Goal: Task Accomplishment & Management: Use online tool/utility

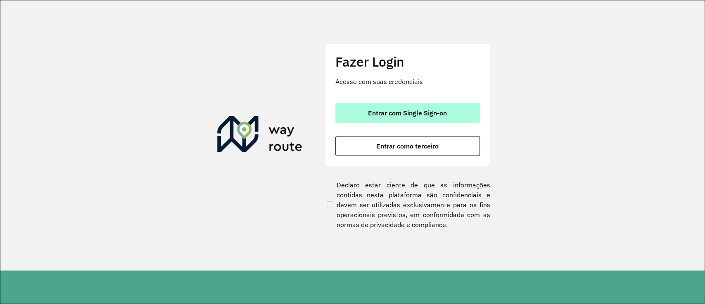
click at [430, 116] on span "Entrar com Single Sign-on" at bounding box center [407, 113] width 79 height 7
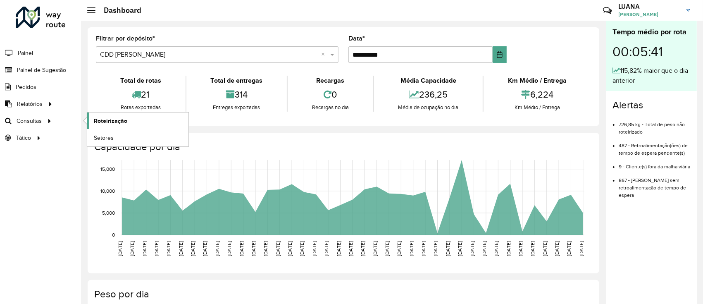
click at [89, 117] on link "Roteirização" at bounding box center [137, 120] width 101 height 17
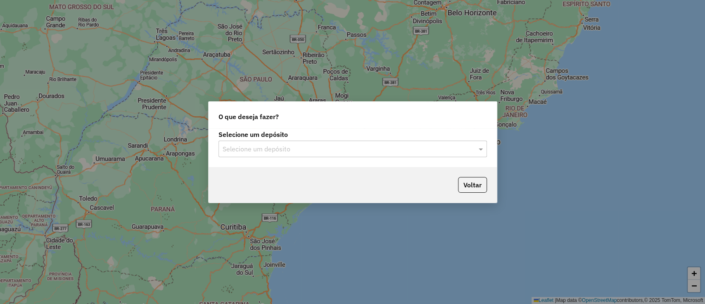
click at [289, 150] on input "text" at bounding box center [345, 149] width 244 height 10
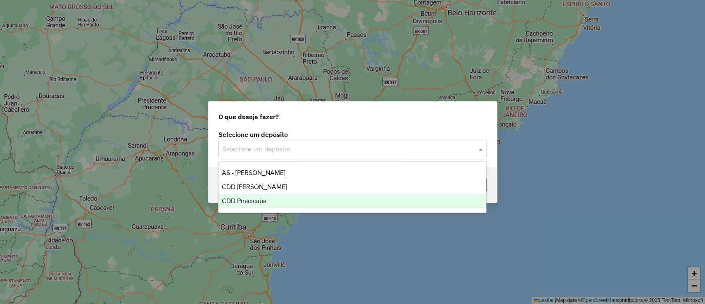
click at [283, 194] on div "CDD Piracicaba" at bounding box center [353, 201] width 268 height 14
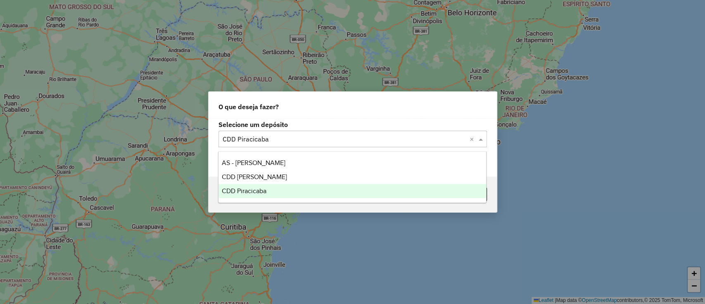
click at [308, 133] on div "Selecione um depósito × CDD Piracicaba ×" at bounding box center [353, 139] width 269 height 17
click at [274, 181] on div "CDD Mogi Mirim" at bounding box center [353, 177] width 268 height 14
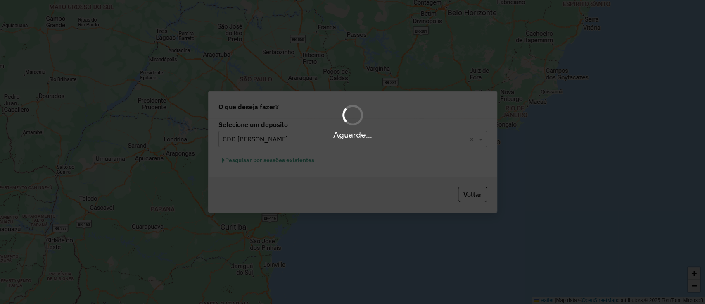
click at [291, 162] on div "Aguarde..." at bounding box center [352, 152] width 705 height 304
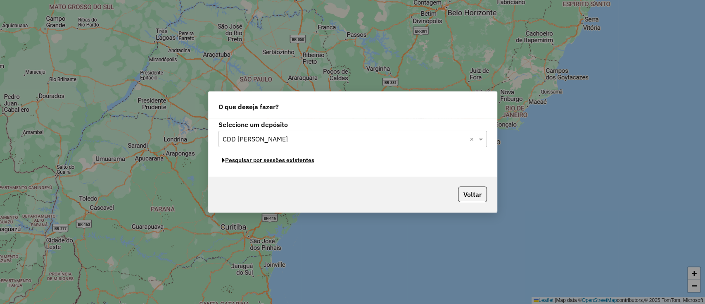
click at [291, 162] on button "Pesquisar por sessões existentes" at bounding box center [269, 160] width 100 height 13
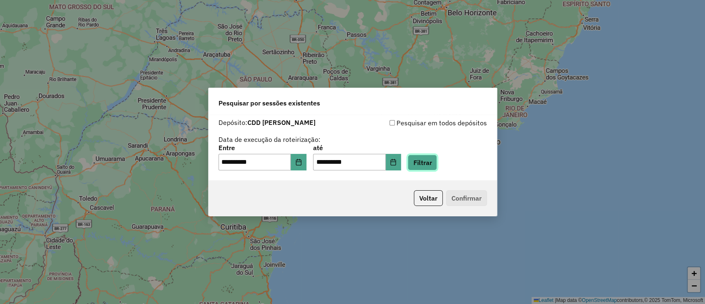
click at [437, 163] on button "Filtrar" at bounding box center [422, 163] width 29 height 16
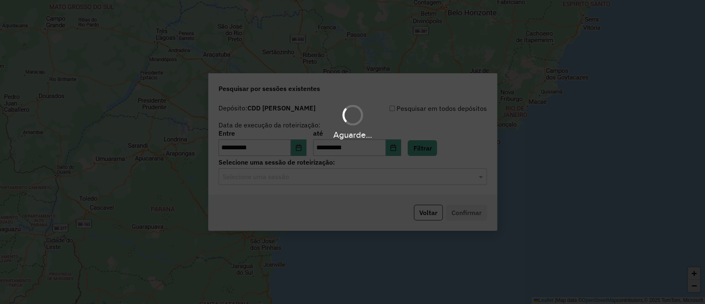
click at [334, 185] on hb-app "**********" at bounding box center [352, 152] width 705 height 304
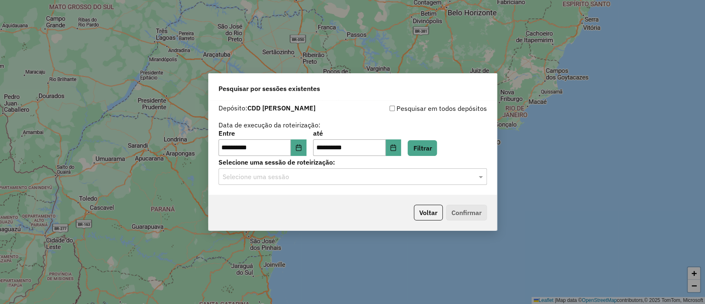
click at [296, 180] on input "text" at bounding box center [345, 177] width 244 height 10
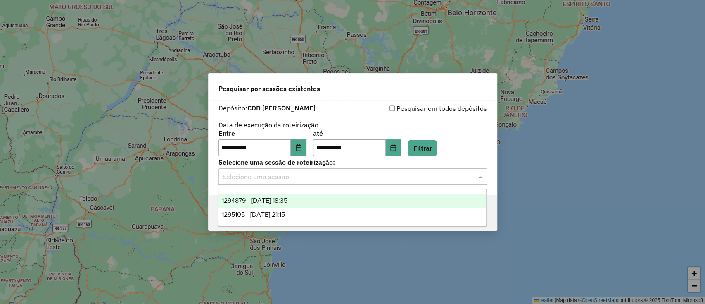
click at [323, 200] on div "1294879 - 15/10/2025 18:35" at bounding box center [353, 200] width 268 height 14
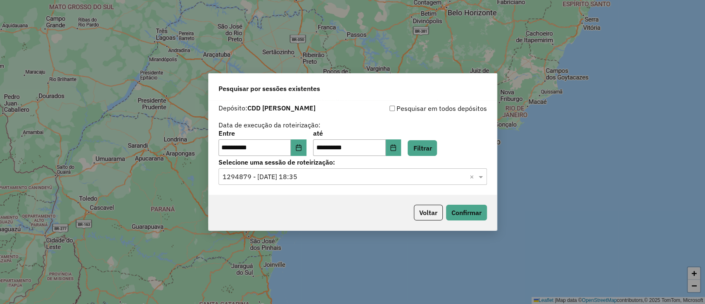
click at [472, 200] on div "Voltar Confirmar" at bounding box center [353, 213] width 288 height 36
click at [466, 207] on button "Confirmar" at bounding box center [466, 213] width 41 height 16
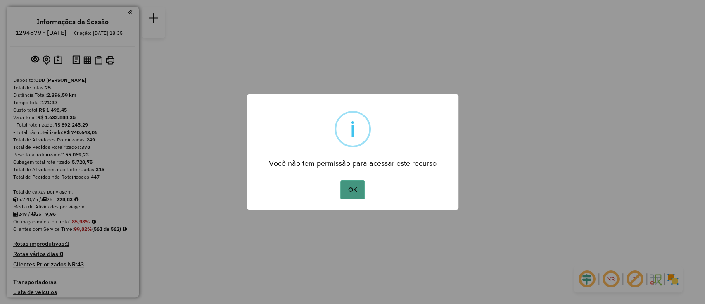
click at [356, 190] on button "OK" at bounding box center [353, 189] width 24 height 19
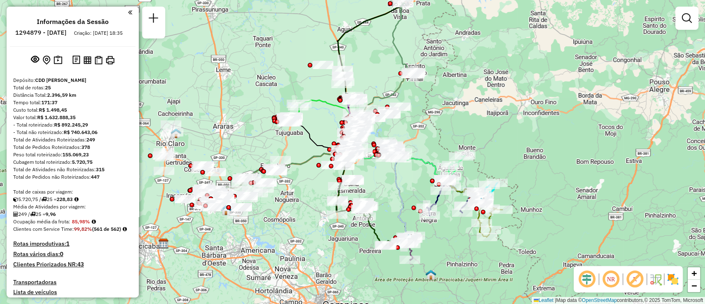
click at [585, 283] on em at bounding box center [587, 279] width 20 height 20
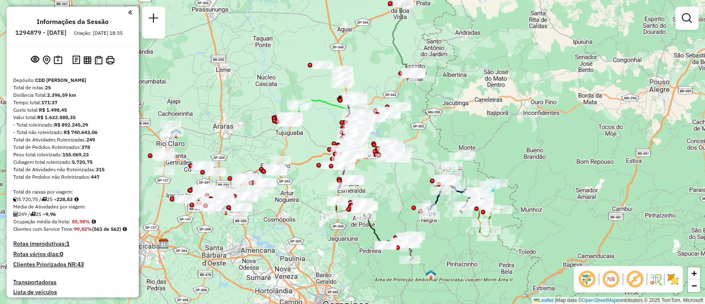
click at [640, 279] on em at bounding box center [635, 279] width 20 height 20
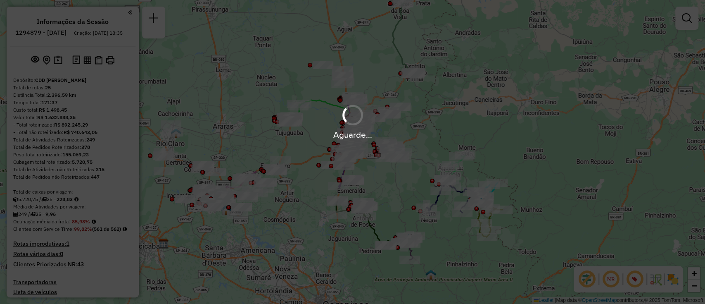
click at [524, 152] on div "Aguarde..." at bounding box center [352, 152] width 705 height 304
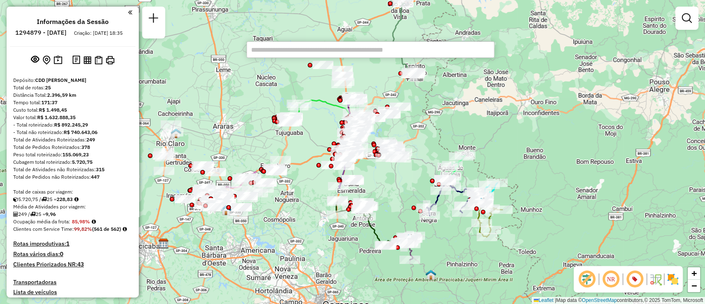
type input "******"
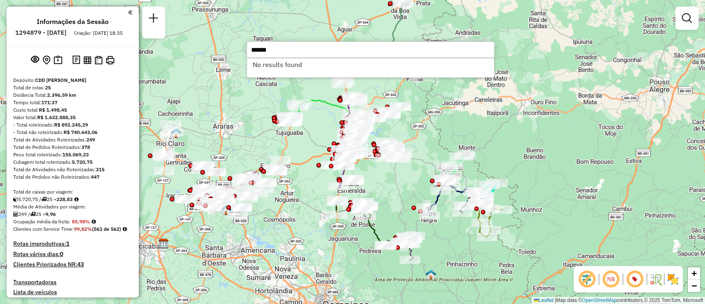
click at [347, 54] on input "******" at bounding box center [371, 49] width 248 height 17
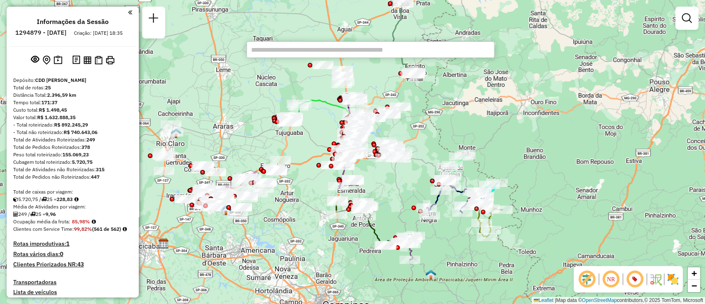
click at [510, 107] on div "Janela de atendimento Grade de atendimento Capacidade Transportadoras Veículos …" at bounding box center [352, 152] width 705 height 304
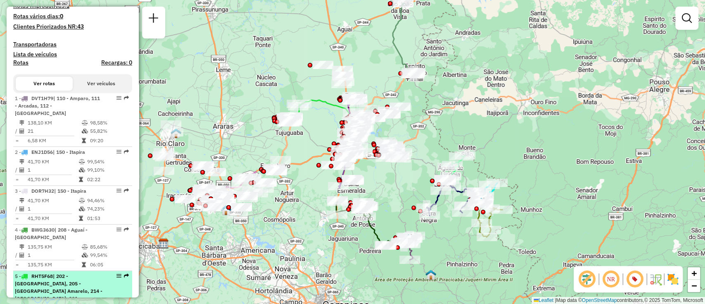
scroll to position [220, 0]
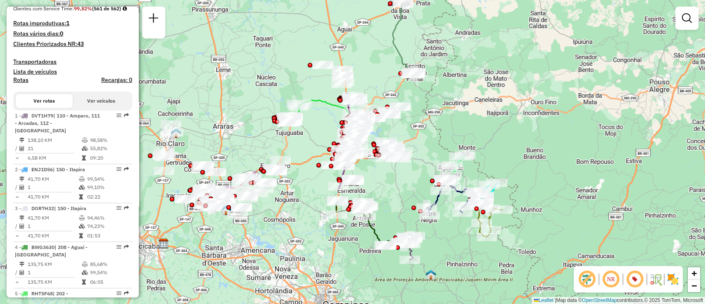
click at [446, 128] on div "Rota 19 - Placa FMJ7C14 94400906 - NACARATO E FREITAS L Rota 23 - Placa GBQ1B02…" at bounding box center [352, 152] width 705 height 304
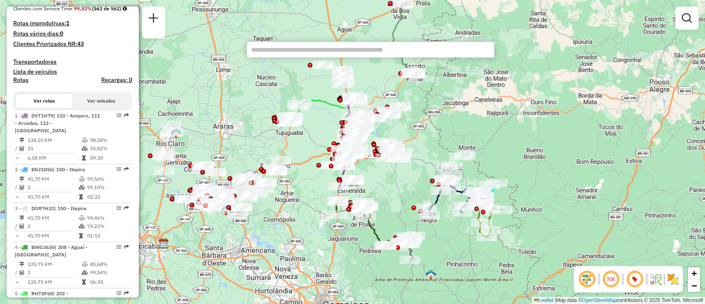
type input "*****"
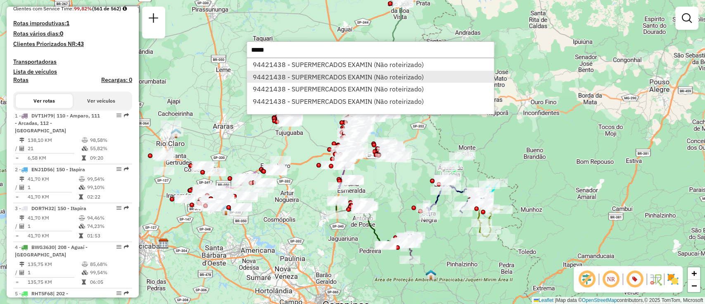
click at [418, 78] on li "94421438 - SUPERMERCADOS EXAMIN (Não roteirizado)" at bounding box center [370, 77] width 247 height 12
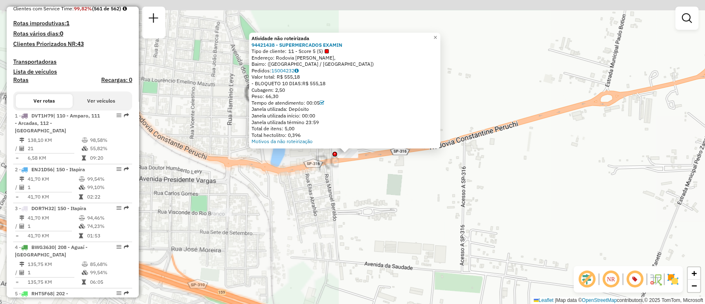
drag, startPoint x: 349, startPoint y: 164, endPoint x: 360, endPoint y: 186, distance: 25.3
click at [360, 186] on div "Atividade não roteirizada 94421438 - SUPERMERCADOS EXAMIN Tipo de cliente: 11 -…" at bounding box center [352, 152] width 705 height 304
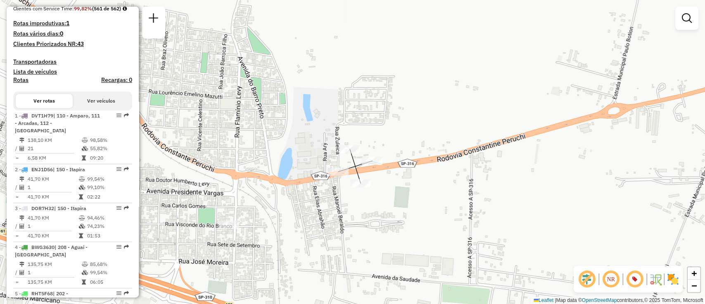
click at [371, 169] on div "Janela de atendimento Grade de atendimento Capacidade Transportadoras Veículos …" at bounding box center [352, 152] width 705 height 304
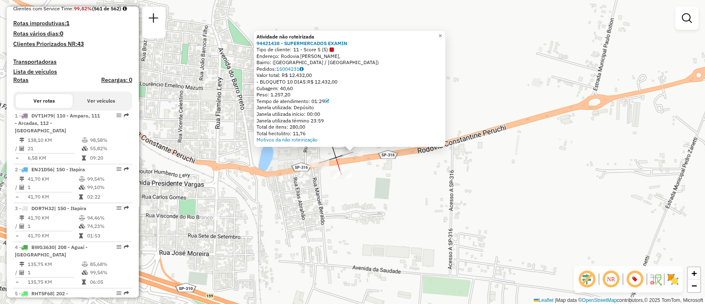
click at [348, 179] on div at bounding box center [341, 174] width 21 height 8
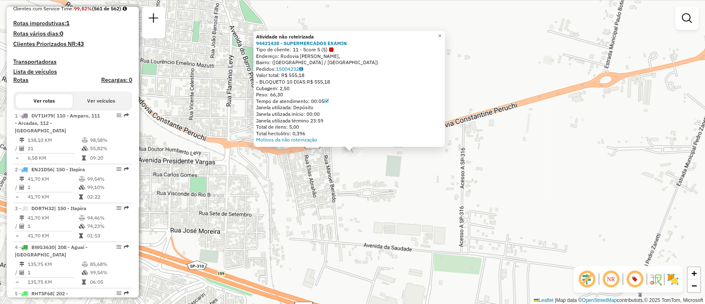
click at [348, 179] on div "Atividade não roteirizada 94421438 - SUPERMERCADOS EXAMIN Tipo de cliente: 11 -…" at bounding box center [352, 152] width 705 height 304
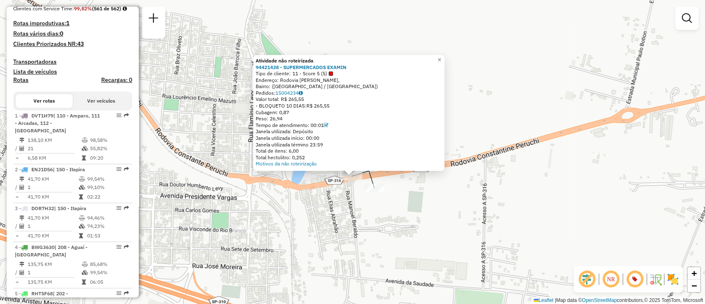
click at [337, 210] on div "Atividade não roteirizada 94421438 - SUPERMERCADOS EXAMIN Tipo de cliente: 11 -…" at bounding box center [352, 152] width 705 height 304
click at [338, 210] on div "Atividade não roteirizada 94421438 - SUPERMERCADOS EXAMIN Tipo de cliente: 11 -…" at bounding box center [352, 152] width 705 height 304
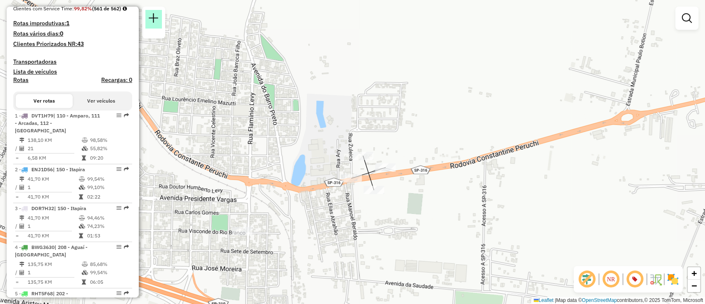
click at [155, 16] on em at bounding box center [154, 18] width 10 height 10
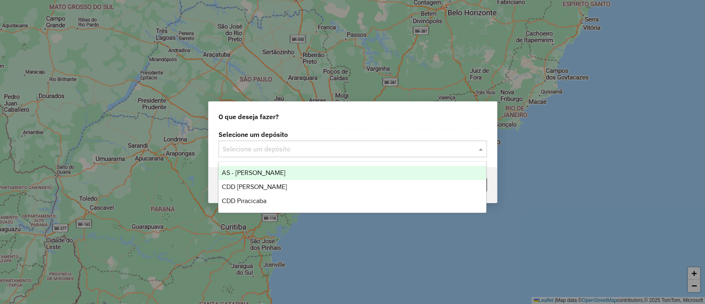
click at [283, 150] on input "text" at bounding box center [345, 149] width 244 height 10
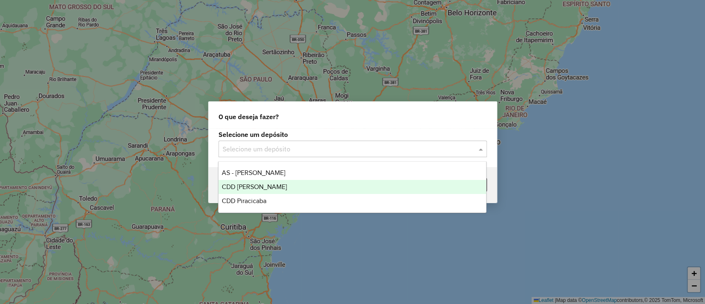
click at [267, 184] on span "CDD [PERSON_NAME]" at bounding box center [254, 186] width 65 height 7
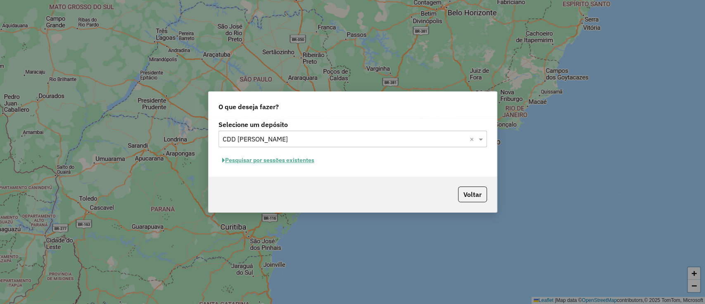
click at [292, 162] on button "Pesquisar por sessões existentes" at bounding box center [269, 160] width 100 height 13
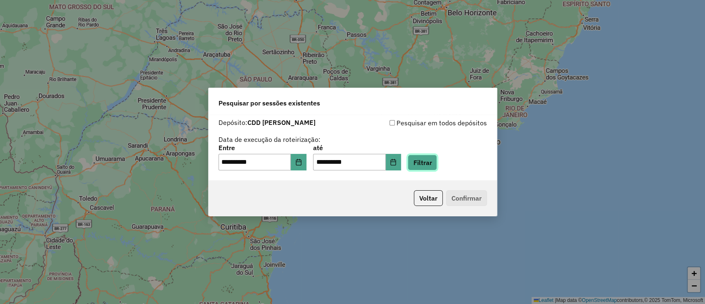
click at [434, 160] on button "Filtrar" at bounding box center [422, 163] width 29 height 16
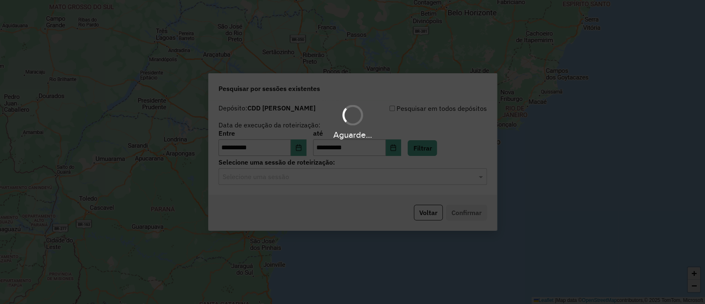
click at [363, 176] on input "text" at bounding box center [345, 177] width 244 height 10
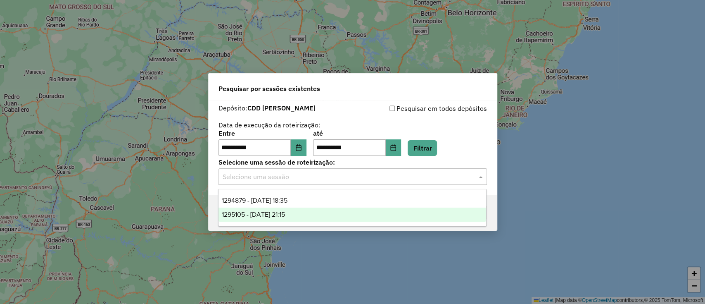
click at [333, 213] on div "1295105 - 15/10/2025 21:15" at bounding box center [353, 214] width 268 height 14
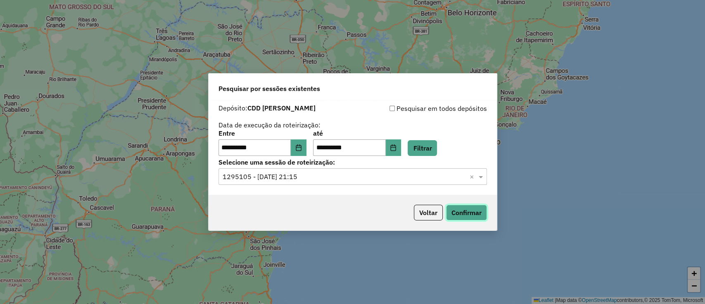
click at [459, 212] on button "Confirmar" at bounding box center [466, 213] width 41 height 16
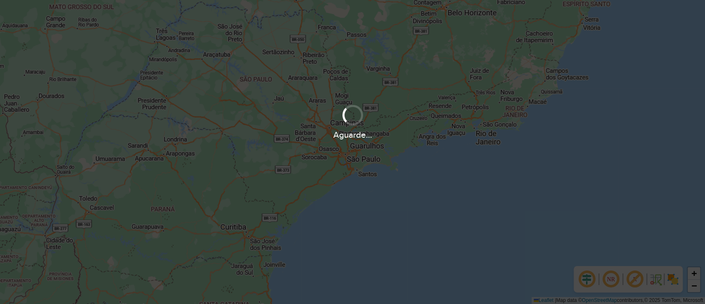
drag, startPoint x: 0, startPoint y: 0, endPoint x: 399, endPoint y: 226, distance: 458.6
click at [399, 226] on div "Aguarde..." at bounding box center [352, 152] width 705 height 304
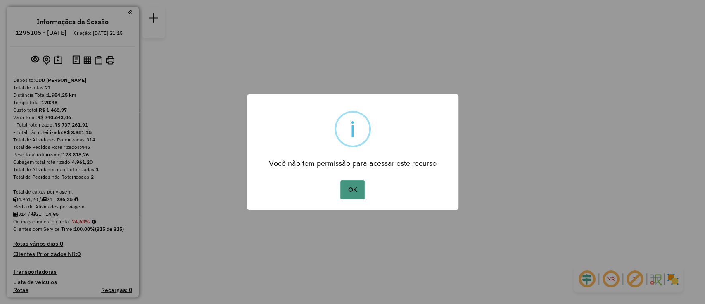
click at [347, 190] on button "OK" at bounding box center [353, 189] width 24 height 19
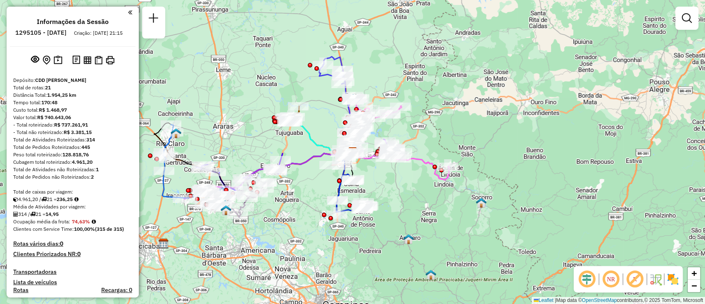
click at [581, 272] on em at bounding box center [587, 279] width 20 height 20
click at [635, 275] on em at bounding box center [635, 279] width 20 height 20
click at [225, 232] on div "Janela de atendimento Grade de atendimento Capacidade Transportadoras Veículos …" at bounding box center [352, 152] width 705 height 304
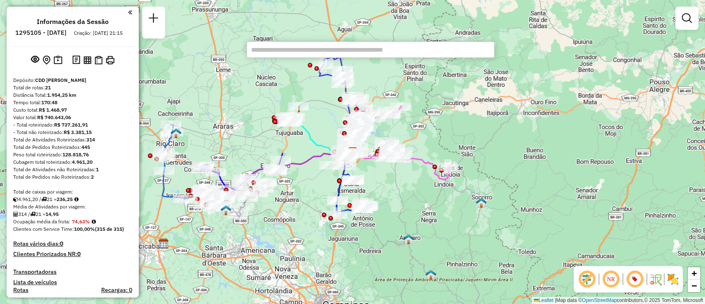
paste input "*****"
type input "*****"
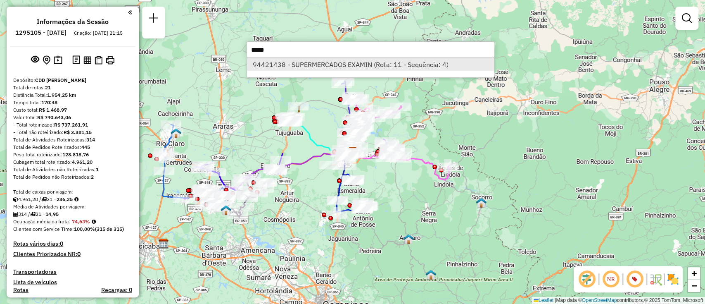
click at [322, 69] on li "94421438 - SUPERMERCADOS EXAMIN (Rota: 11 - Sequência: 4)" at bounding box center [370, 64] width 247 height 12
select select "**********"
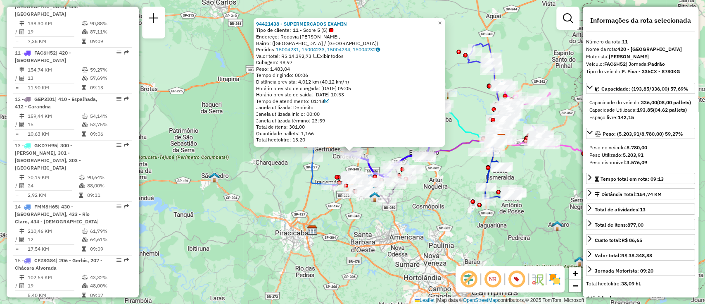
scroll to position [798, 0]
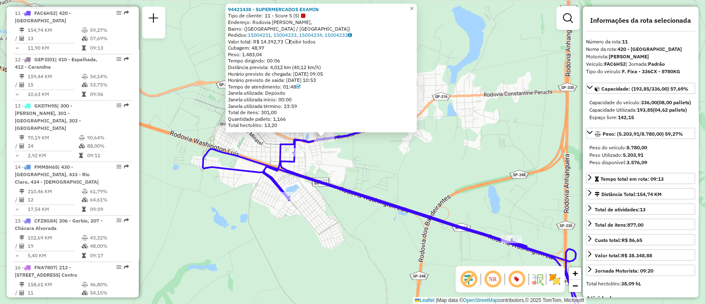
click at [390, 204] on icon at bounding box center [397, 228] width 388 height 212
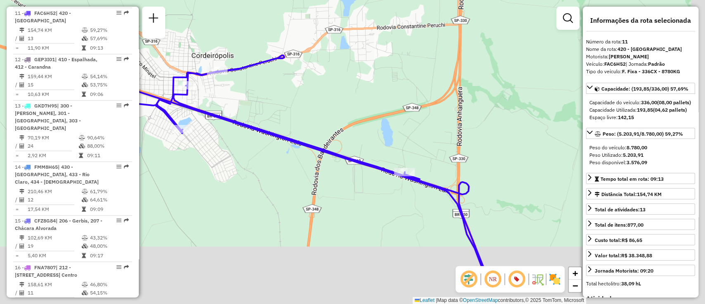
drag, startPoint x: 444, startPoint y: 191, endPoint x: 337, endPoint y: 124, distance: 125.9
click at [337, 124] on div "Janela de atendimento Grade de atendimento Capacidade Transportadoras Veículos …" at bounding box center [352, 152] width 705 height 304
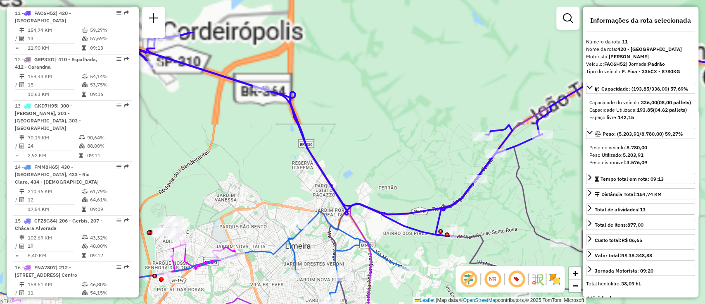
drag, startPoint x: 396, startPoint y: 122, endPoint x: 372, endPoint y: 193, distance: 74.6
click at [385, 191] on div "Janela de atendimento Grade de atendimento Capacidade Transportadoras Veículos …" at bounding box center [352, 152] width 705 height 304
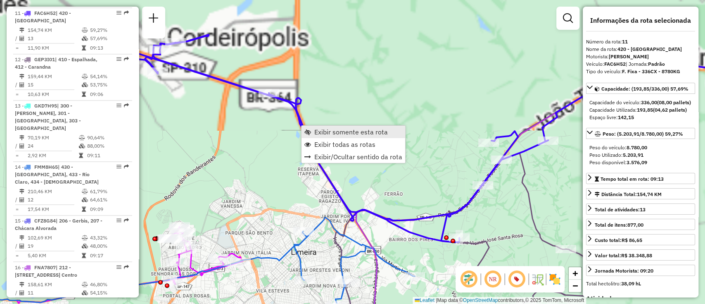
click at [340, 133] on span "Exibir somente esta rota" at bounding box center [352, 132] width 74 height 7
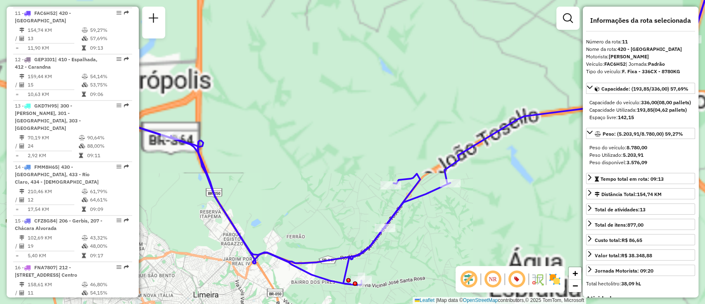
drag, startPoint x: 341, startPoint y: 158, endPoint x: 368, endPoint y: 173, distance: 30.9
click at [368, 173] on div "Janela de atendimento Grade de atendimento Capacidade Transportadoras Veículos …" at bounding box center [352, 152] width 705 height 304
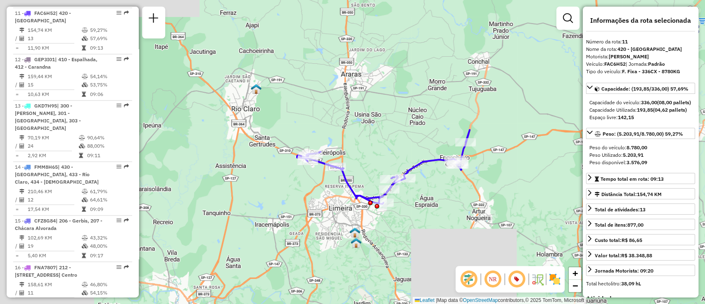
click at [377, 175] on div "Janela de atendimento Grade de atendimento Capacidade Transportadoras Veículos …" at bounding box center [352, 152] width 705 height 304
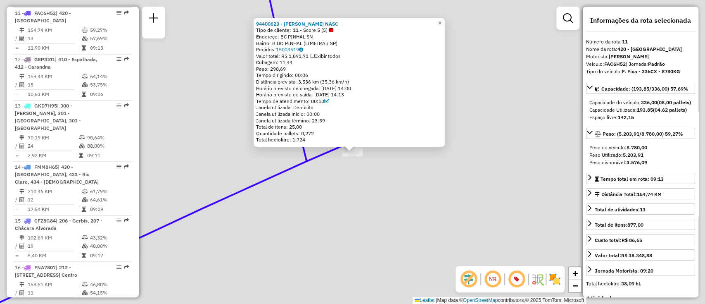
click at [301, 157] on icon at bounding box center [138, 152] width 419 height 364
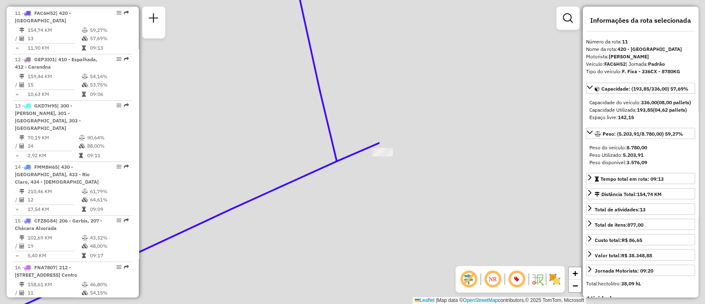
drag, startPoint x: 253, startPoint y: 164, endPoint x: 347, endPoint y: 170, distance: 94.8
click at [338, 170] on div "Janela de atendimento Grade de atendimento Capacidade Transportadoras Veículos …" at bounding box center [352, 152] width 705 height 304
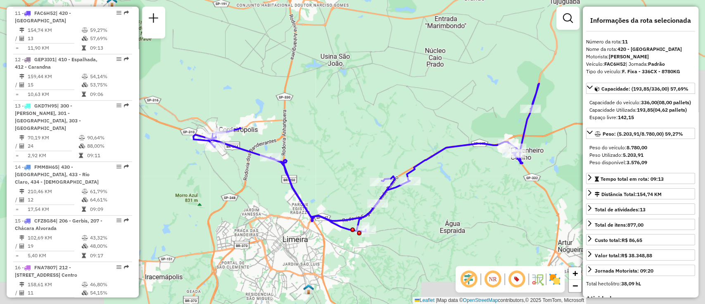
drag, startPoint x: 253, startPoint y: 159, endPoint x: 313, endPoint y: 170, distance: 61.0
click at [313, 170] on div "Janela de atendimento Grade de atendimento Capacidade Transportadoras Veículos …" at bounding box center [352, 152] width 705 height 304
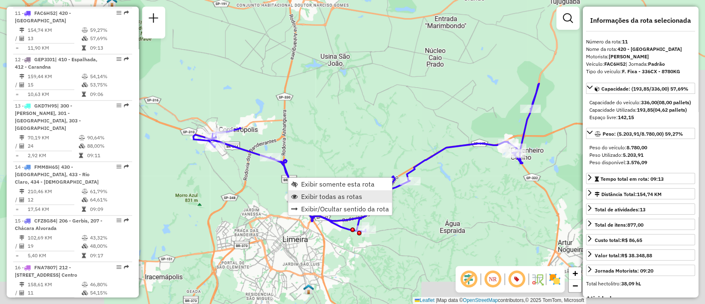
click at [320, 193] on span "Exibir todas as rotas" at bounding box center [331, 196] width 61 height 7
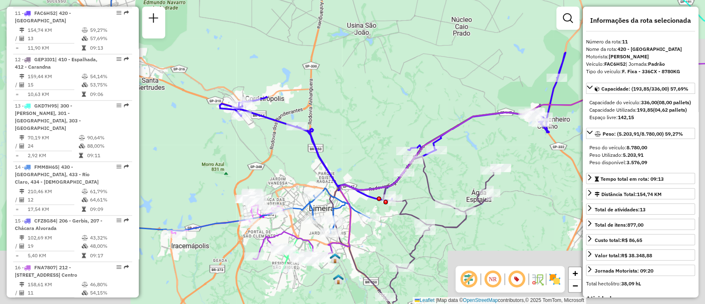
drag, startPoint x: 327, startPoint y: 189, endPoint x: 353, endPoint y: 159, distance: 39.9
click at [353, 159] on div "Janela de atendimento Grade de atendimento Capacidade Transportadoras Veículos …" at bounding box center [352, 152] width 705 height 304
click at [326, 188] on icon at bounding box center [227, 101] width 285 height 264
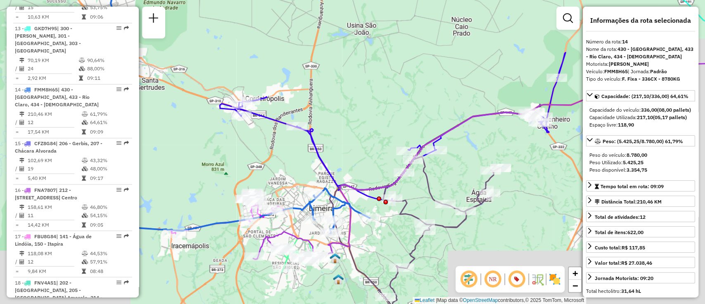
scroll to position [952, 0]
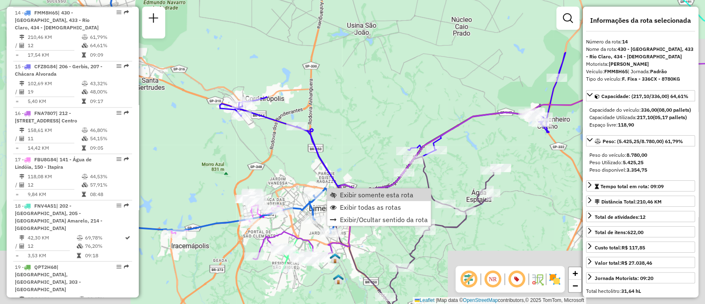
click at [353, 184] on icon at bounding box center [514, 155] width 522 height 207
click at [338, 197] on span "Exibir somente esta rota" at bounding box center [334, 196] width 7 height 7
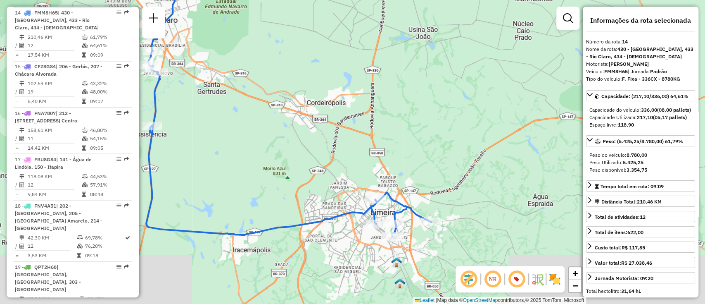
drag, startPoint x: 372, startPoint y: 220, endPoint x: 307, endPoint y: 156, distance: 90.3
click at [307, 156] on div "Janela de atendimento Grade de atendimento Capacidade Transportadoras Veículos …" at bounding box center [352, 152] width 705 height 304
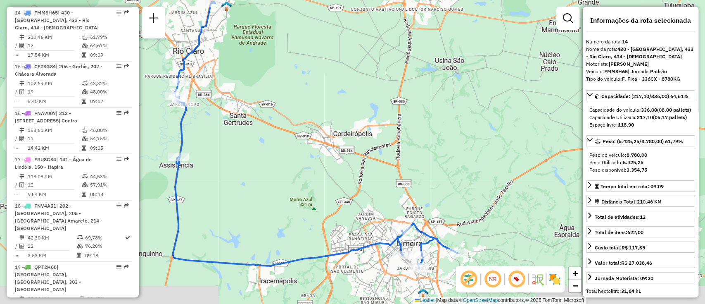
drag, startPoint x: 337, startPoint y: 211, endPoint x: 364, endPoint y: 220, distance: 28.0
click at [362, 219] on icon at bounding box center [315, 134] width 285 height 267
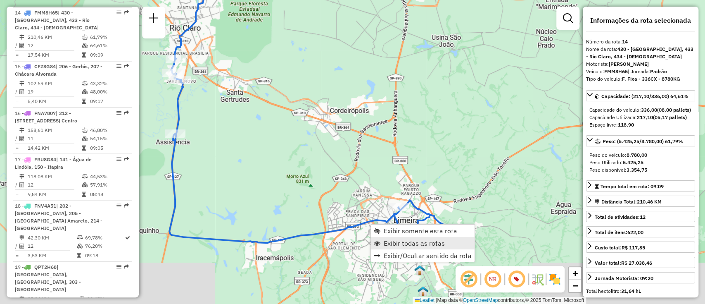
click at [401, 245] on span "Exibir todas as rotas" at bounding box center [414, 243] width 61 height 7
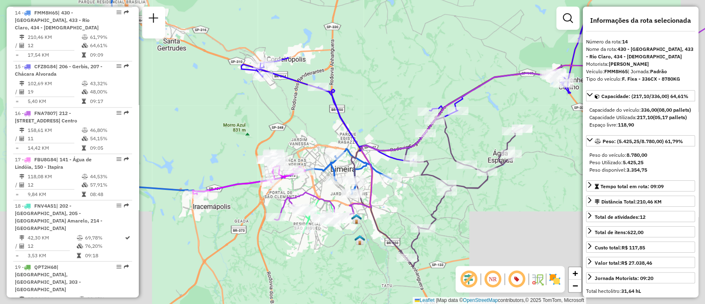
drag, startPoint x: 361, startPoint y: 184, endPoint x: 298, endPoint y: 133, distance: 81.4
click at [298, 133] on div "Janela de atendimento Grade de atendimento Capacidade Transportadoras Veículos …" at bounding box center [352, 152] width 705 height 304
click at [386, 241] on icon at bounding box center [456, 166] width 211 height 202
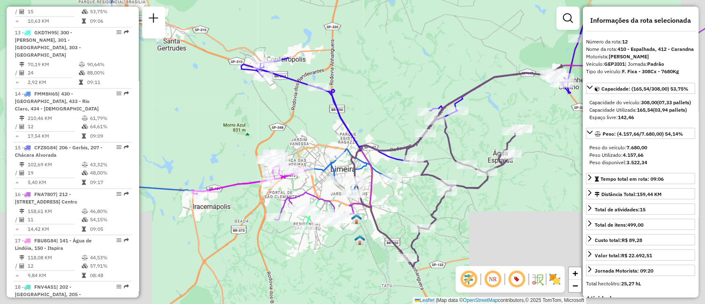
scroll to position [844, 0]
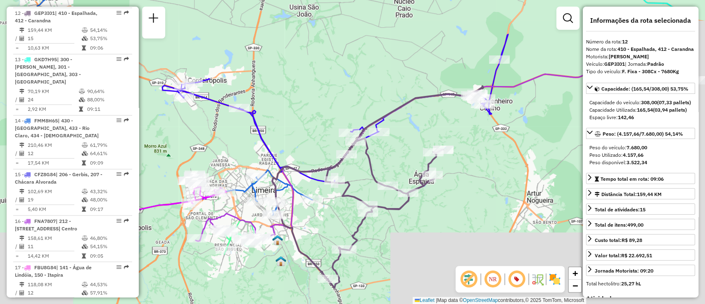
drag, startPoint x: 381, startPoint y: 235, endPoint x: 312, endPoint y: 253, distance: 71.3
click at [312, 253] on div "Janela de atendimento Grade de atendimento Capacidade Transportadoras Veículos …" at bounding box center [352, 152] width 705 height 304
click at [302, 254] on icon at bounding box center [377, 187] width 211 height 202
click at [267, 145] on icon at bounding box center [335, 108] width 346 height 148
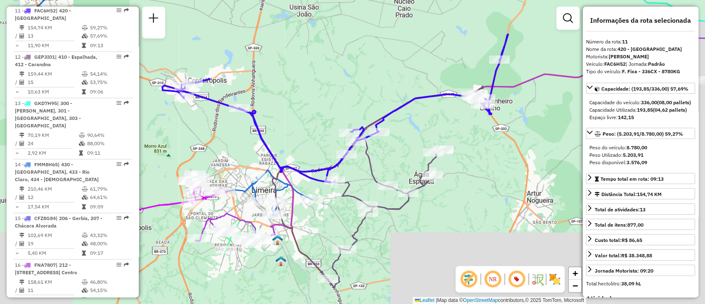
scroll to position [798, 0]
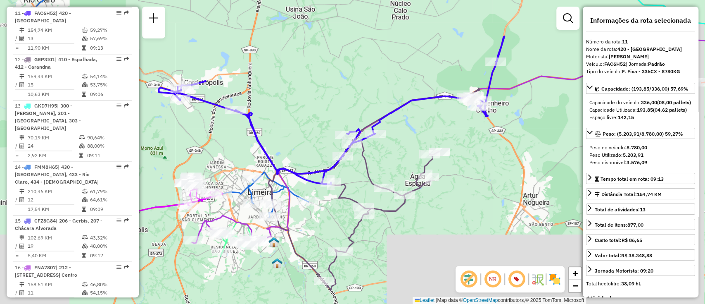
drag, startPoint x: 291, startPoint y: 147, endPoint x: 287, endPoint y: 149, distance: 4.3
click at [287, 149] on div "Janela de atendimento Grade de atendimento Capacidade Transportadoras Veículos …" at bounding box center [352, 152] width 705 height 304
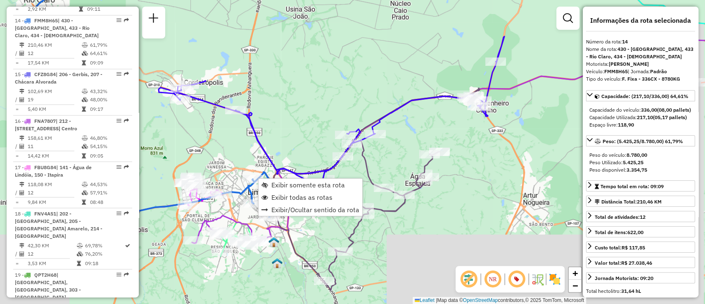
scroll to position [952, 0]
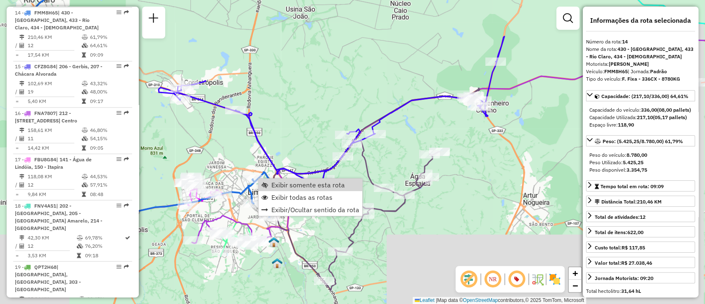
click at [289, 141] on div "Janela de atendimento Grade de atendimento Capacidade Transportadoras Veículos …" at bounding box center [352, 152] width 705 height 304
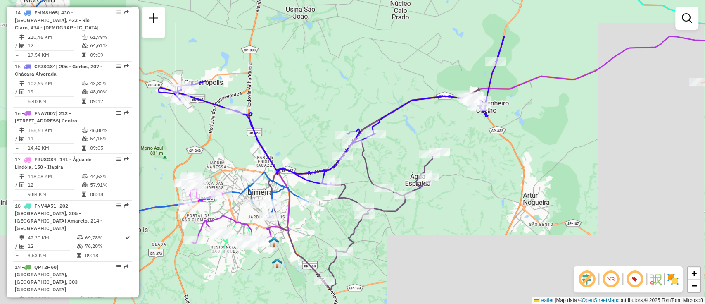
click at [341, 200] on icon at bounding box center [374, 189] width 211 height 202
select select "**********"
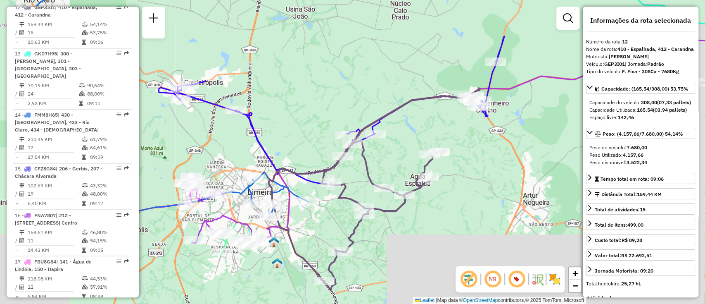
scroll to position [844, 0]
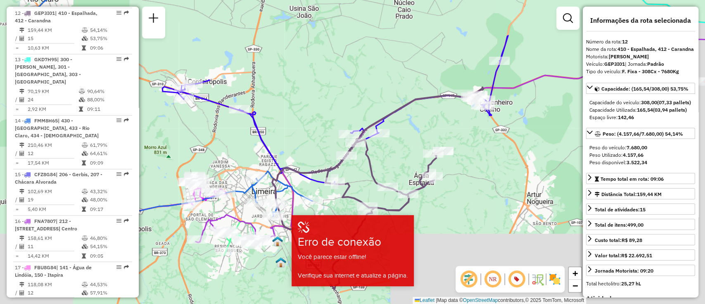
drag, startPoint x: 341, startPoint y: 200, endPoint x: 347, endPoint y: 199, distance: 5.8
click at [347, 199] on icon at bounding box center [377, 188] width 211 height 202
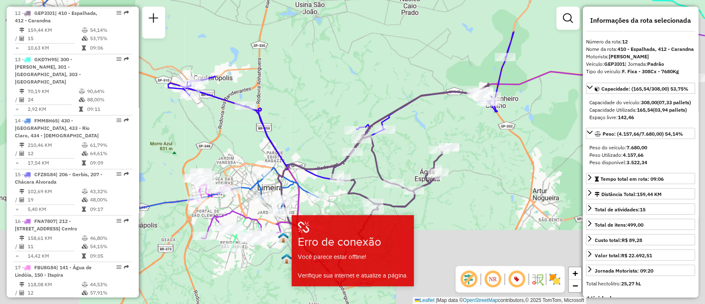
drag, startPoint x: 465, startPoint y: 226, endPoint x: 468, endPoint y: 223, distance: 5.3
click at [468, 223] on div "Janela de atendimento Grade de atendimento Capacidade Transportadoras Veículos …" at bounding box center [352, 152] width 705 height 304
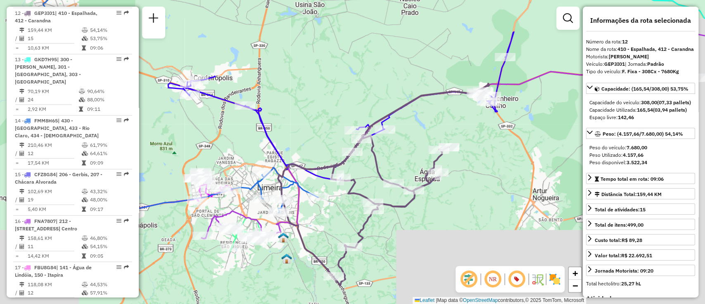
click at [381, 169] on icon at bounding box center [383, 184] width 211 height 202
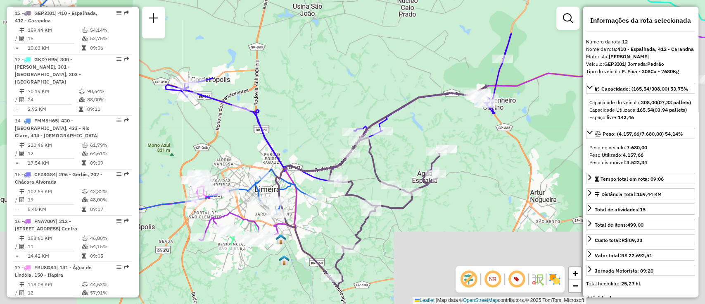
click at [403, 159] on div "Janela de atendimento Grade de atendimento Capacidade Transportadoras Veículos …" at bounding box center [352, 152] width 705 height 304
click at [259, 192] on icon at bounding box center [173, 91] width 285 height 245
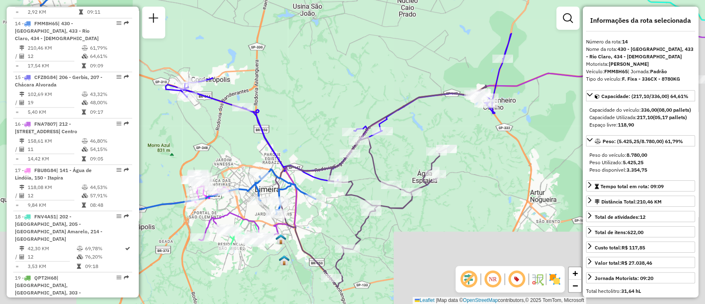
scroll to position [952, 0]
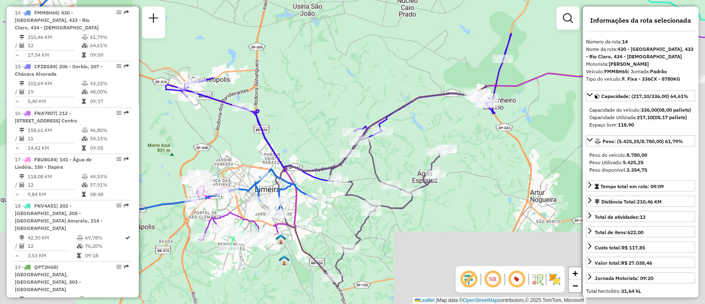
click at [352, 186] on icon at bounding box center [381, 186] width 211 height 202
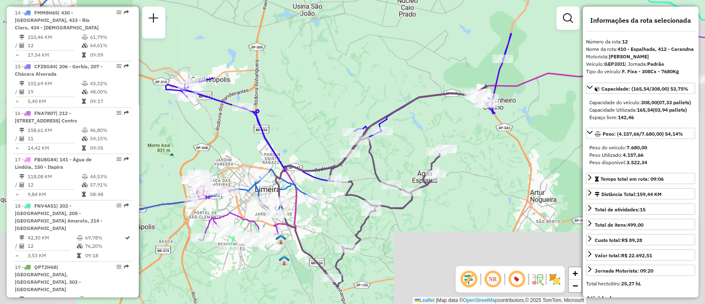
scroll to position [844, 0]
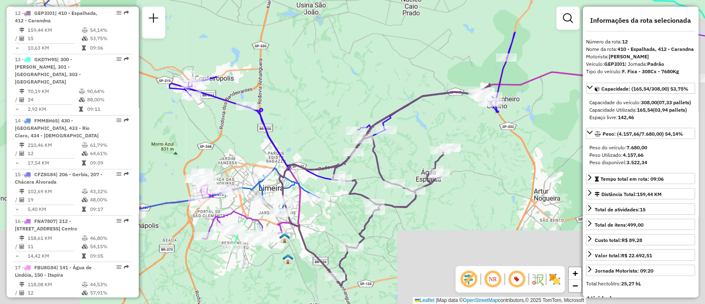
click at [364, 180] on div "Janela de atendimento Grade de atendimento Capacidade Transportadoras Veículos …" at bounding box center [352, 152] width 705 height 304
click at [360, 187] on icon at bounding box center [384, 185] width 211 height 202
click at [357, 190] on icon at bounding box center [384, 185] width 211 height 202
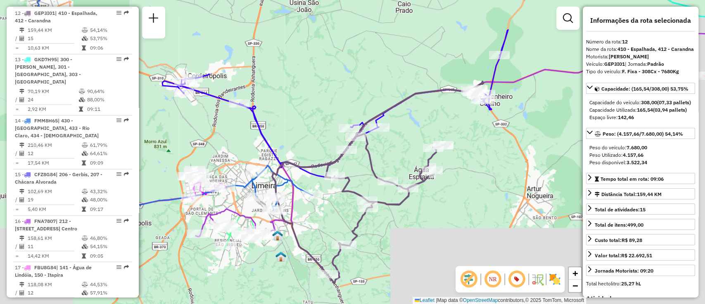
drag, startPoint x: 369, startPoint y: 184, endPoint x: 362, endPoint y: 181, distance: 7.5
click at [362, 181] on div "Janela de atendimento Grade de atendimento Capacidade Transportadoras Veículos …" at bounding box center [352, 152] width 705 height 304
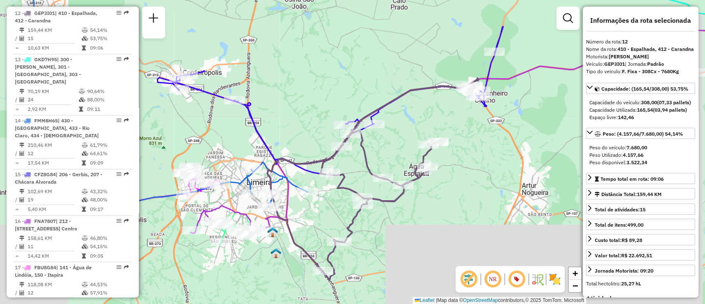
drag, startPoint x: 360, startPoint y: 181, endPoint x: 355, endPoint y: 177, distance: 6.0
click at [355, 177] on div "Janela de atendimento Grade de atendimento Capacidade Transportadoras Veículos …" at bounding box center [352, 152] width 705 height 304
click at [290, 180] on icon at bounding box center [164, 88] width 285 height 238
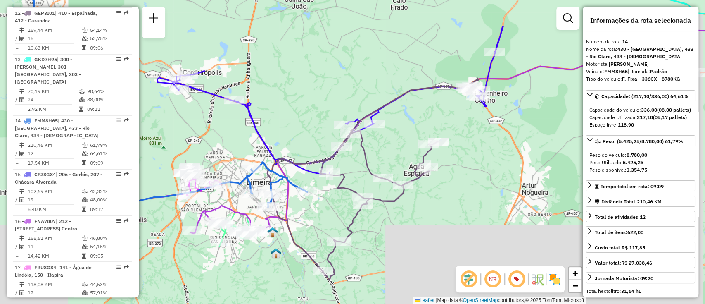
scroll to position [952, 0]
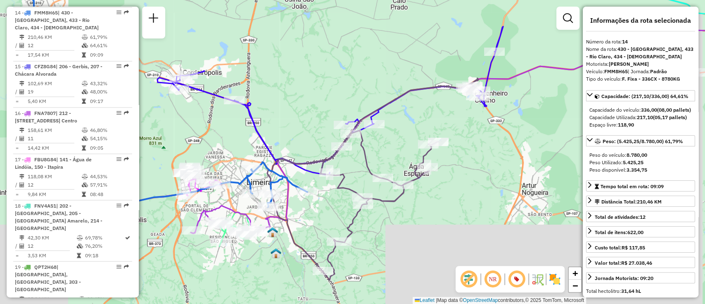
click at [353, 181] on div "Janela de atendimento Grade de atendimento Capacidade Transportadoras Veículos …" at bounding box center [352, 152] width 705 height 304
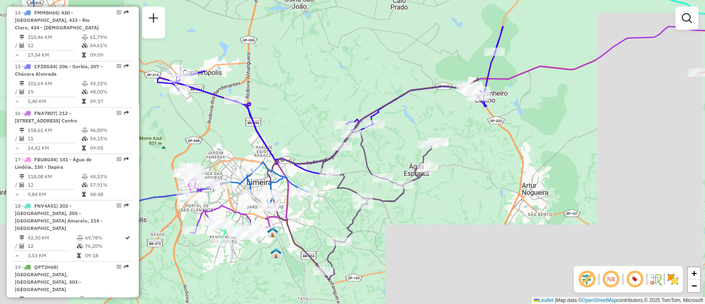
click at [340, 186] on icon at bounding box center [372, 179] width 211 height 202
select select "**********"
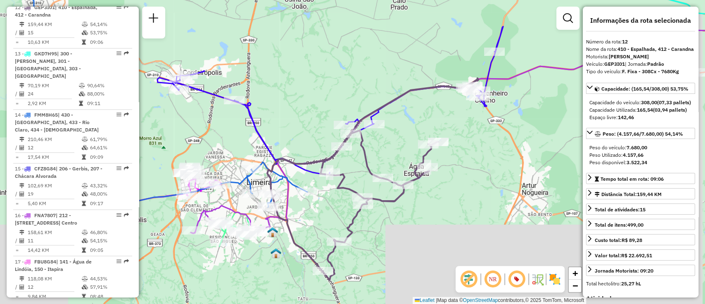
scroll to position [844, 0]
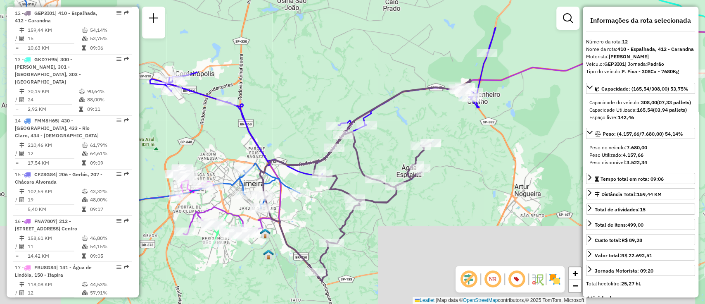
drag, startPoint x: 353, startPoint y: 182, endPoint x: 346, endPoint y: 183, distance: 6.7
click at [346, 183] on div "Janela de atendimento Grade de atendimento Capacidade Transportadoras Veículos …" at bounding box center [352, 152] width 705 height 304
click at [253, 130] on icon at bounding box center [323, 102] width 346 height 148
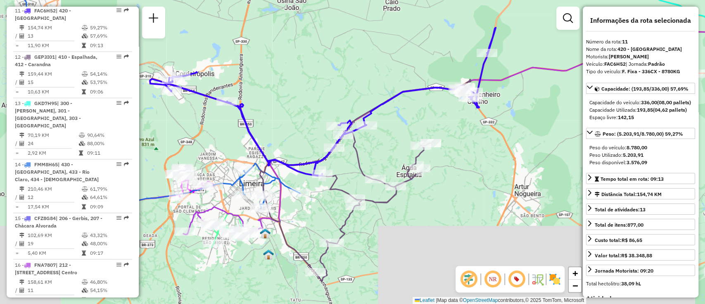
scroll to position [798, 0]
click at [339, 181] on icon at bounding box center [365, 180] width 211 height 202
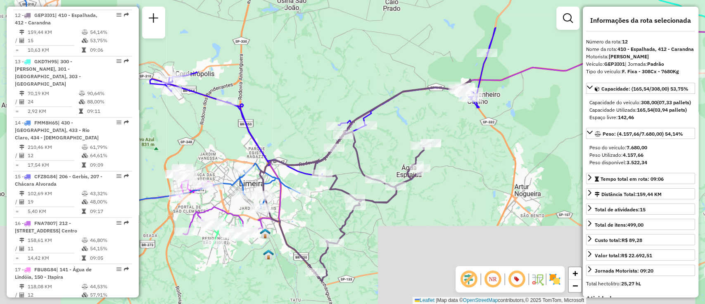
scroll to position [844, 0]
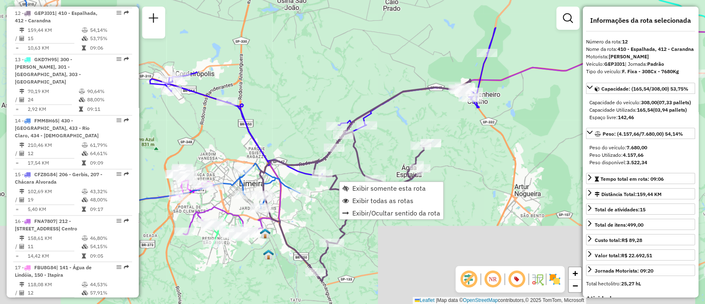
click at [335, 185] on icon at bounding box center [365, 180] width 211 height 202
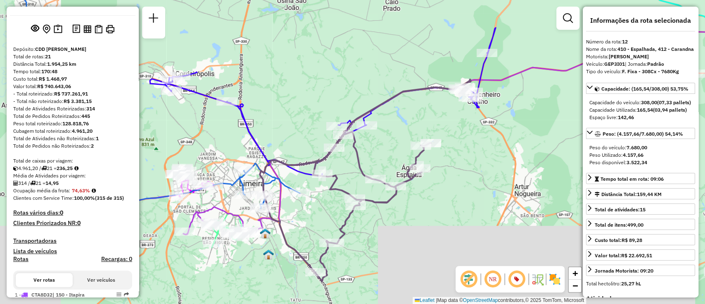
scroll to position [0, 0]
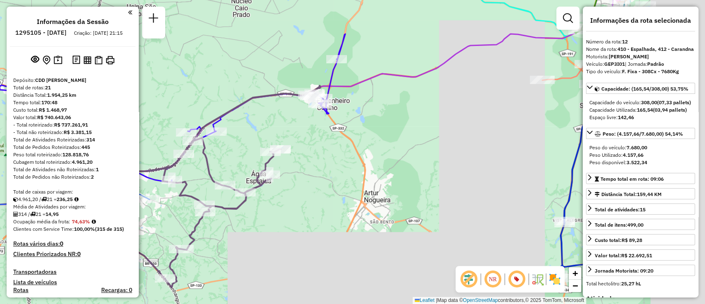
drag, startPoint x: 502, startPoint y: 157, endPoint x: 310, endPoint y: 163, distance: 191.9
click at [311, 163] on div "Janela de atendimento Grade de atendimento Capacidade Transportadoras Veículos …" at bounding box center [352, 152] width 705 height 304
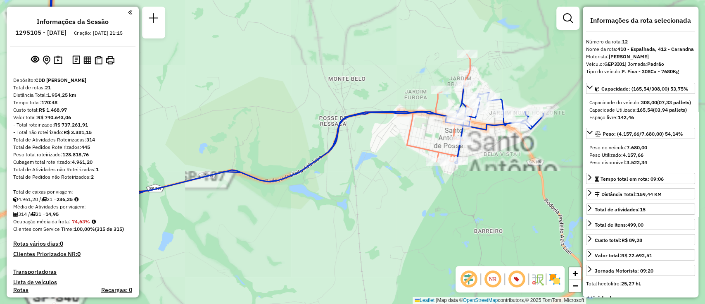
click at [327, 165] on div "Janela de atendimento Grade de atendimento Capacidade Transportadoras Veículos …" at bounding box center [352, 152] width 705 height 304
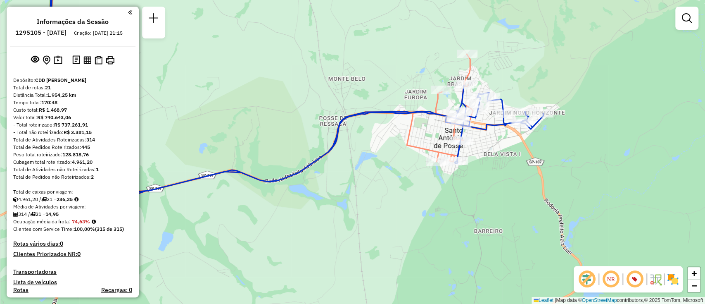
click at [307, 165] on icon at bounding box center [288, 89] width 509 height 238
select select "**********"
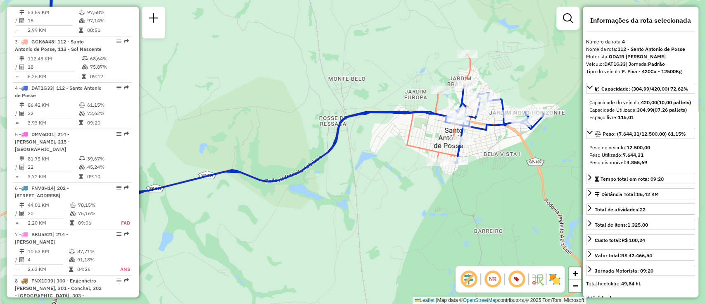
scroll to position [452, 0]
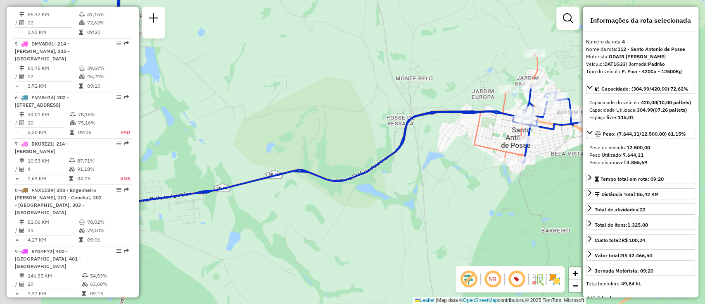
drag, startPoint x: 268, startPoint y: 160, endPoint x: 336, endPoint y: 160, distance: 68.6
click at [336, 160] on div "Janela de atendimento Grade de atendimento Capacidade Transportadoras Veículos …" at bounding box center [352, 152] width 705 height 304
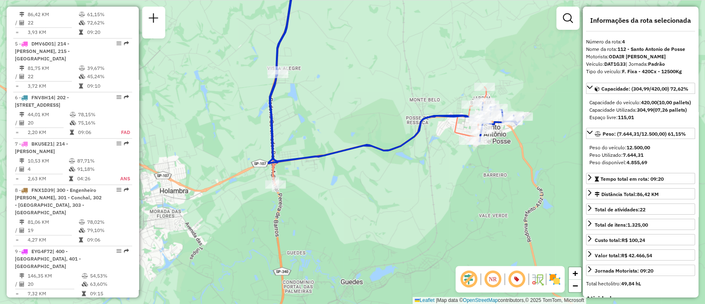
click at [274, 171] on icon at bounding box center [378, 77] width 219 height 215
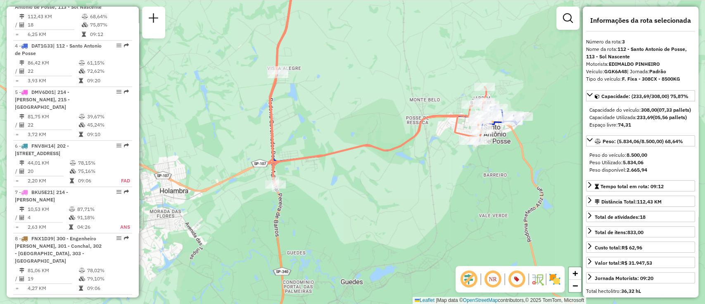
scroll to position [398, 0]
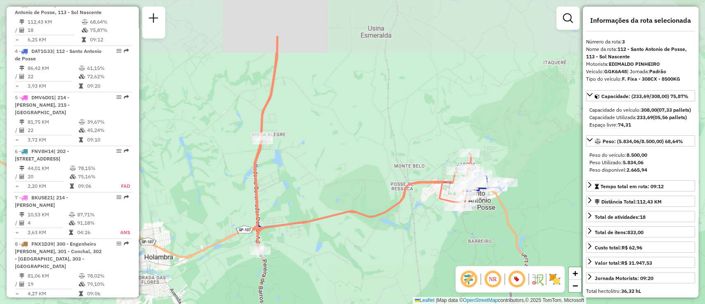
drag, startPoint x: 347, startPoint y: 125, endPoint x: 332, endPoint y: 192, distance: 68.3
click at [332, 192] on div "Janela de atendimento Grade de atendimento Capacidade Transportadoras Veículos …" at bounding box center [352, 152] width 705 height 304
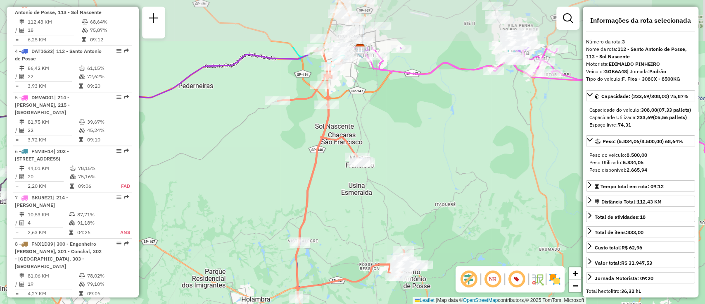
drag, startPoint x: 334, startPoint y: 115, endPoint x: 338, endPoint y: 191, distance: 76.5
click at [338, 191] on div "Janela de atendimento Grade de atendimento Capacidade Transportadoras Veículos …" at bounding box center [352, 152] width 705 height 304
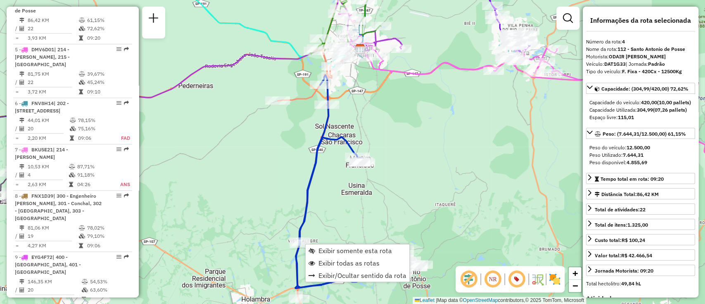
scroll to position [452, 0]
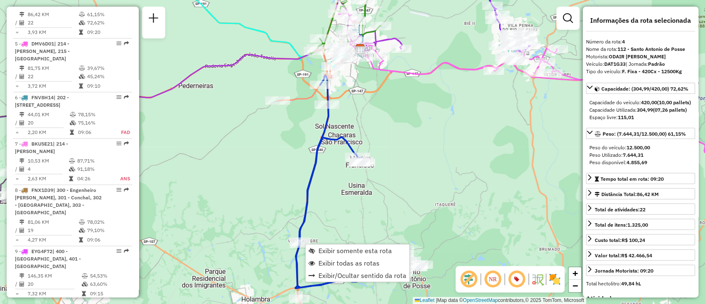
click at [303, 224] on icon at bounding box center [358, 181] width 127 height 213
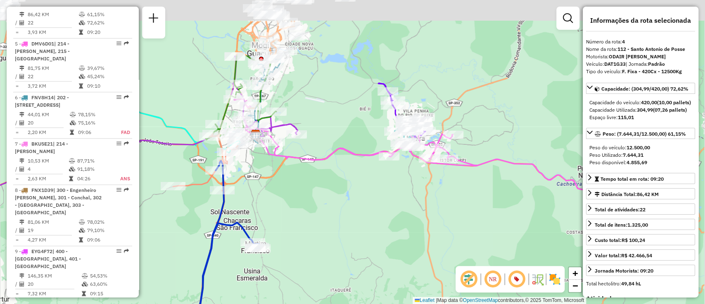
drag, startPoint x: 348, startPoint y: 210, endPoint x: 235, endPoint y: 296, distance: 141.8
click at [225, 300] on div "Janela de atendimento Grade de atendimento Capacidade Transportadoras Veículos …" at bounding box center [352, 152] width 705 height 304
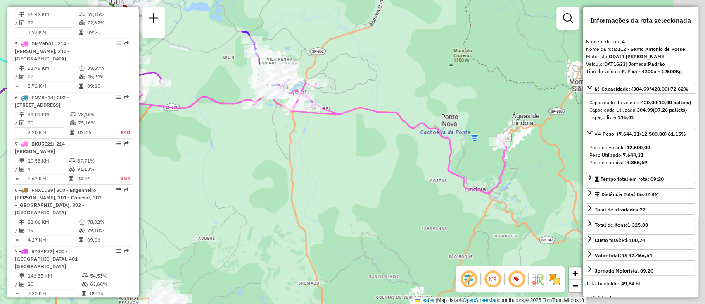
drag, startPoint x: 446, startPoint y: 214, endPoint x: 329, endPoint y: 157, distance: 129.8
click at [329, 157] on div "Rota 4 - Placa DAT1G33 94407238 - VICENTE LOPES FERREI Janela de atendimento Gr…" at bounding box center [352, 152] width 705 height 304
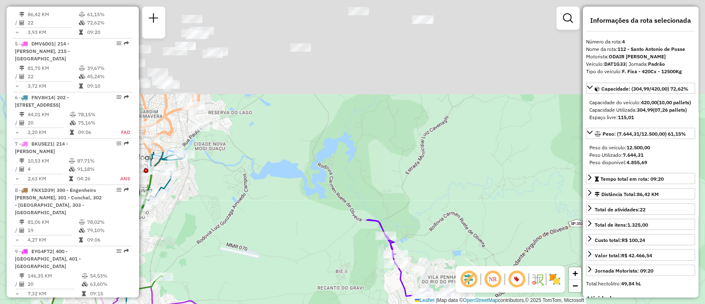
drag, startPoint x: 271, startPoint y: 117, endPoint x: 354, endPoint y: 329, distance: 227.9
click at [354, 303] on html "Aguarde... Pop-up bloqueado! Seu navegador bloqueou automáticamente a abertura …" at bounding box center [352, 152] width 705 height 304
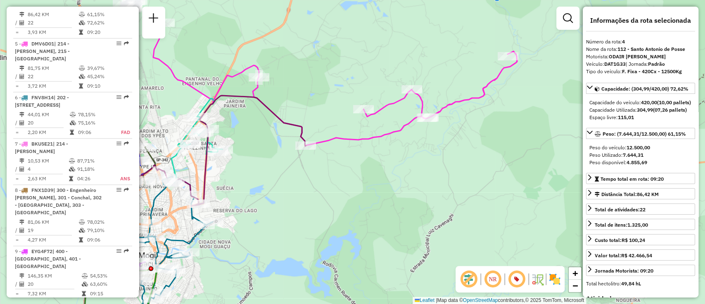
drag, startPoint x: 346, startPoint y: 162, endPoint x: 343, endPoint y: 230, distance: 68.3
click at [343, 230] on div "Rota 4 - Placa DAT1G33 94407238 - VICENTE LOPES FERREI Janela de atendimento Gr…" at bounding box center [352, 152] width 705 height 304
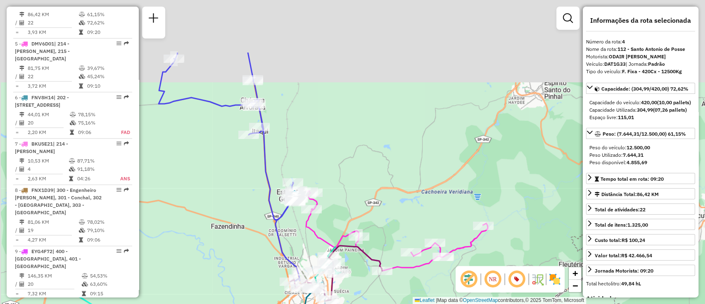
drag, startPoint x: 348, startPoint y: 223, endPoint x: 409, endPoint y: 320, distance: 114.6
click at [409, 303] on html "Aguarde... Pop-up bloqueado! Seu navegador bloqueou automáticamente a abertura …" at bounding box center [352, 152] width 705 height 304
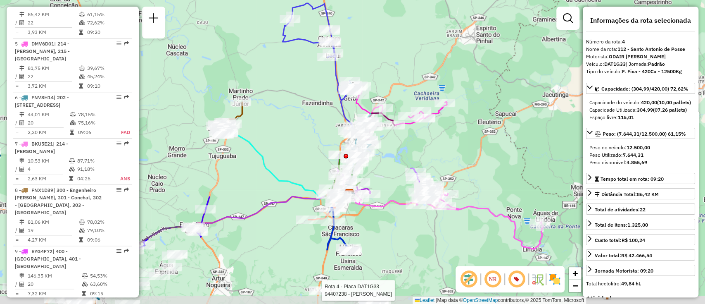
drag, startPoint x: 314, startPoint y: 181, endPoint x: 346, endPoint y: 116, distance: 72.5
click at [365, 43] on div "Rota 4 - Placa DAT1G33 94407238 - VICENTE LOPES FERREI Janela de atendimento Gr…" at bounding box center [352, 152] width 705 height 304
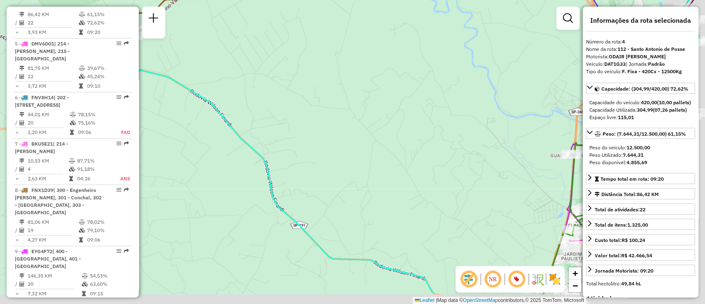
drag, startPoint x: 246, startPoint y: 98, endPoint x: 169, endPoint y: 56, distance: 87.3
click at [169, 56] on div "Rota 4 - Placa DAT1G33 94407238 - VICENTE LOPES FERREI Janela de atendimento Gr…" at bounding box center [352, 152] width 705 height 304
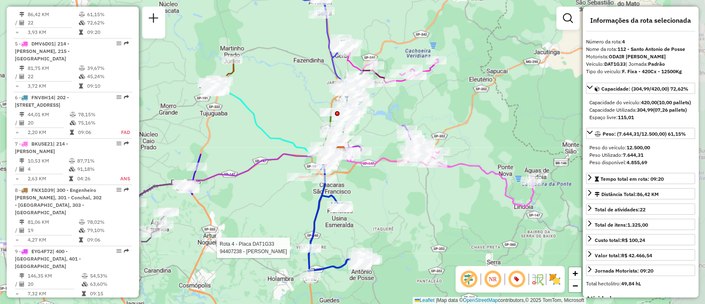
drag, startPoint x: 403, startPoint y: 117, endPoint x: 296, endPoint y: 113, distance: 106.3
click at [296, 113] on div "Rota 4 - Placa DAT1G33 94407238 - VICENTE LOPES FERREI Janela de atendimento Gr…" at bounding box center [352, 152] width 705 height 304
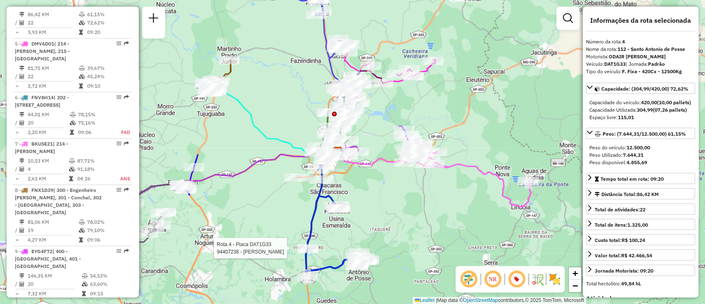
drag, startPoint x: 286, startPoint y: 114, endPoint x: 264, endPoint y: 116, distance: 22.5
click at [264, 116] on div "Rota 4 - Placa DAT1G33 94407238 - VICENTE LOPES FERREI Janela de atendimento Gr…" at bounding box center [352, 152] width 705 height 304
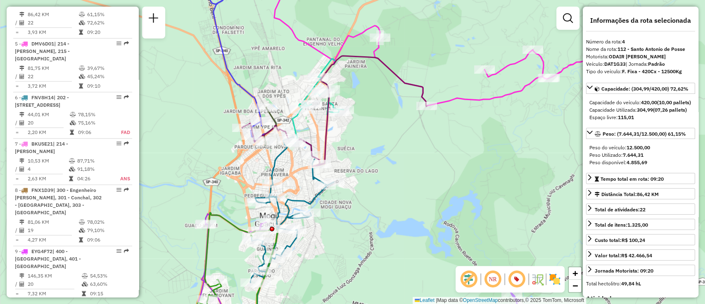
click at [349, 80] on div "Rota 4 - Placa DAT1G33 94407238 - VICENTE LOPES FERREI Janela de atendimento Gr…" at bounding box center [352, 152] width 705 height 304
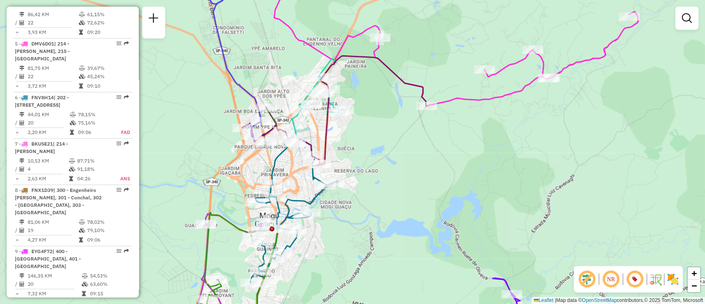
drag, startPoint x: 349, startPoint y: 80, endPoint x: 329, endPoint y: 78, distance: 20.4
click at [328, 133] on icon at bounding box center [334, 111] width 185 height 110
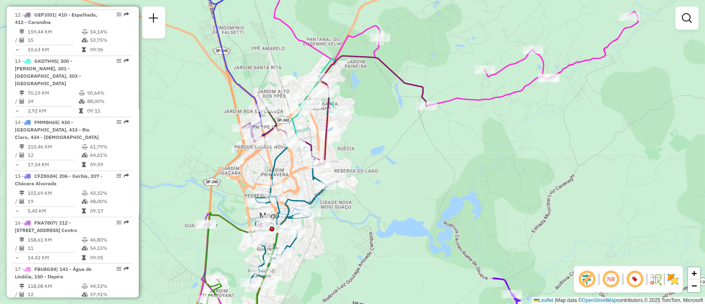
select select "**********"
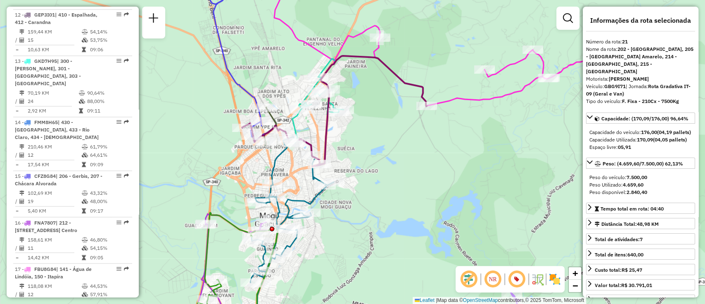
scroll to position [1271, 0]
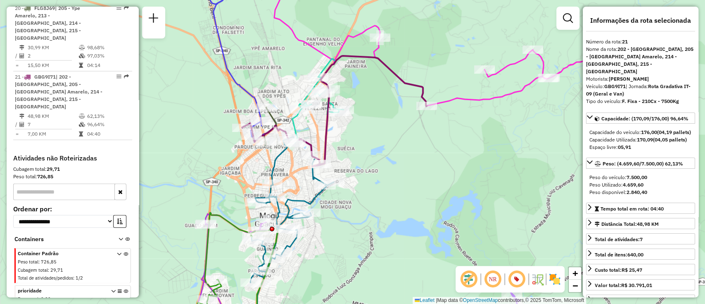
click at [293, 121] on icon at bounding box center [316, 101] width 55 height 84
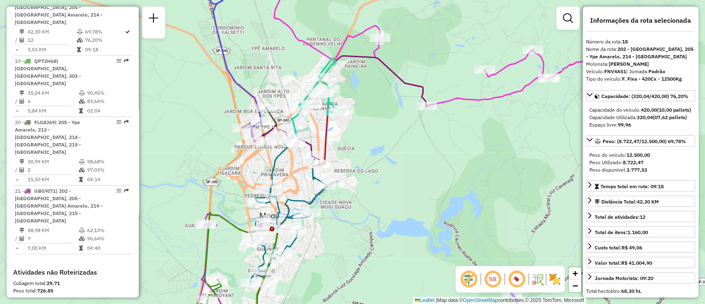
scroll to position [1144, 0]
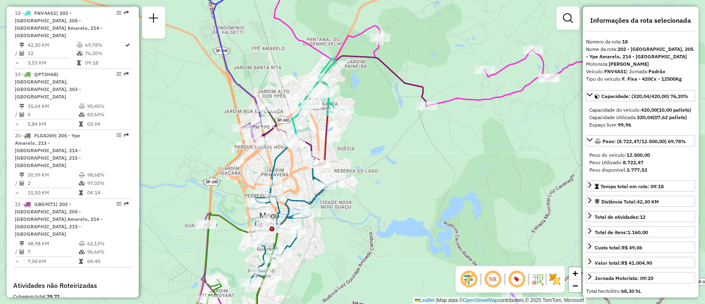
click at [355, 150] on div "Janela de atendimento Grade de atendimento Capacidade Transportadoras Veículos …" at bounding box center [352, 152] width 705 height 304
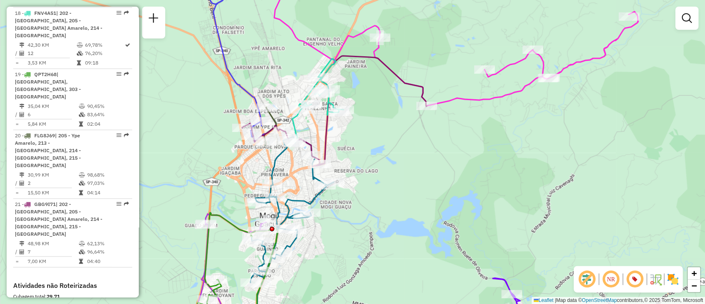
click at [347, 153] on div "Janela de atendimento Grade de atendimento Capacidade Transportadoras Veículos …" at bounding box center [352, 152] width 705 height 304
click at [297, 128] on icon at bounding box center [316, 101] width 55 height 84
select select "**********"
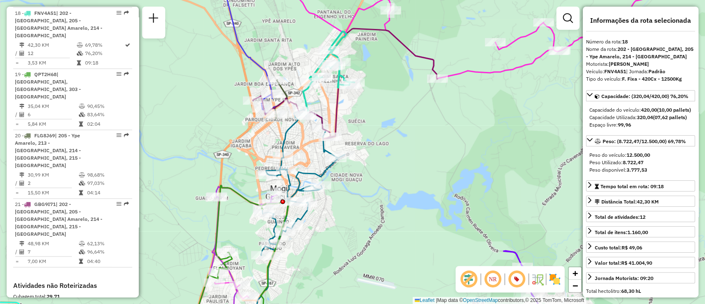
drag, startPoint x: 306, startPoint y: 128, endPoint x: 317, endPoint y: 100, distance: 29.3
click at [317, 100] on div "Janela de atendimento Grade de atendimento Capacidade Transportadoras Veículos …" at bounding box center [352, 152] width 705 height 304
click at [284, 141] on icon at bounding box center [294, 221] width 101 height 225
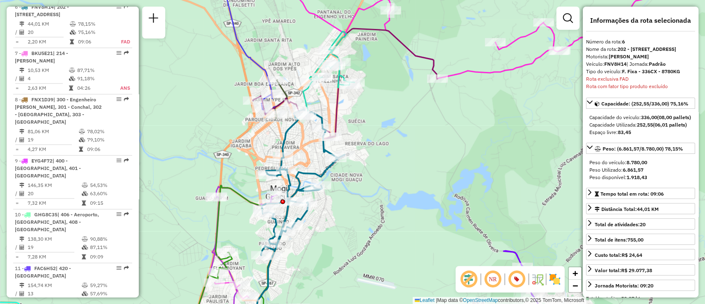
scroll to position [545, 0]
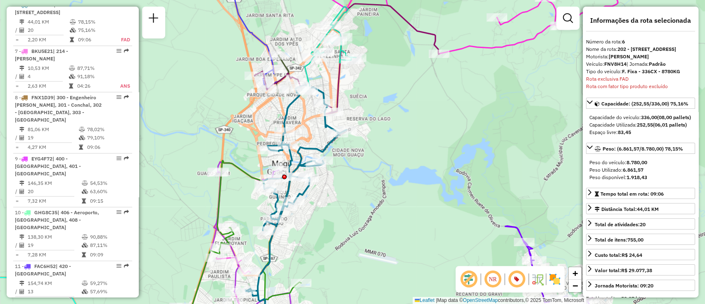
drag, startPoint x: 298, startPoint y: 145, endPoint x: 301, endPoint y: 118, distance: 27.9
click at [301, 118] on div "Janela de atendimento Grade de atendimento Capacidade Transportadoras Veículos …" at bounding box center [352, 152] width 705 height 304
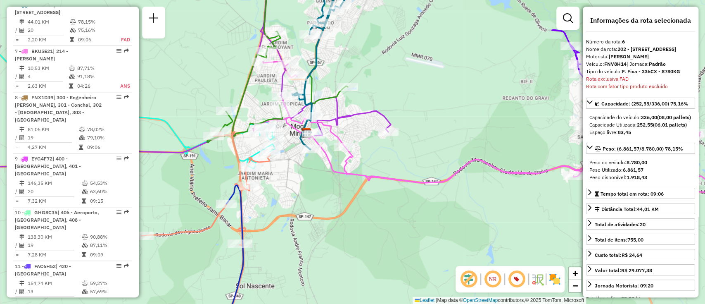
click at [350, 177] on icon at bounding box center [515, 145] width 522 height 98
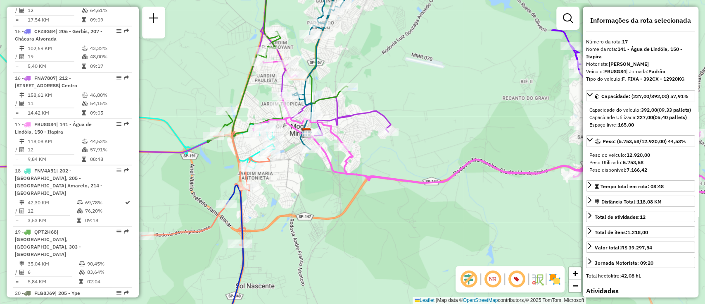
scroll to position [1098, 0]
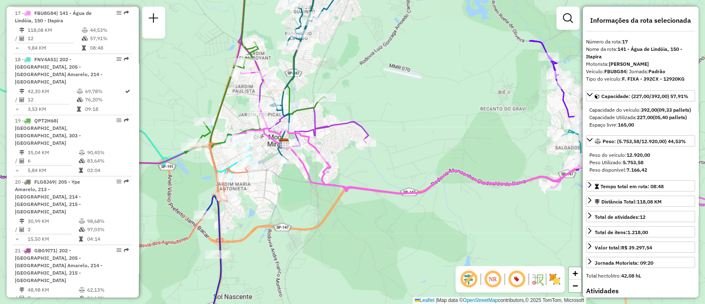
drag, startPoint x: 321, startPoint y: 185, endPoint x: 320, endPoint y: 190, distance: 5.0
click at [320, 190] on div "Janela de atendimento Grade de atendimento Capacidade Transportadoras Veículos …" at bounding box center [352, 152] width 705 height 304
click at [344, 127] on icon at bounding box center [148, 92] width 439 height 232
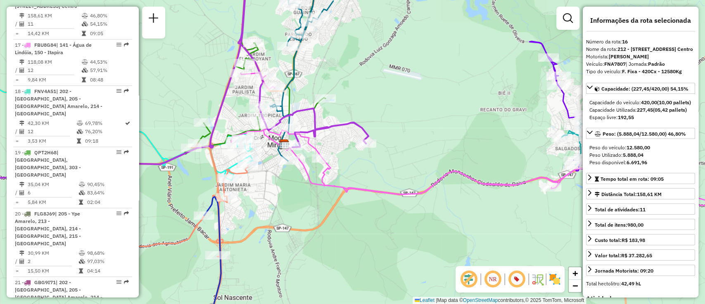
scroll to position [1051, 0]
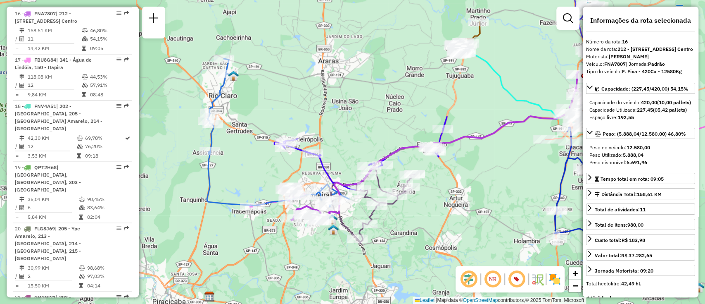
drag, startPoint x: 296, startPoint y: 174, endPoint x: 524, endPoint y: 155, distance: 228.1
click at [524, 155] on div "Janela de atendimento Grade de atendimento Capacidade Transportadoras Veículos …" at bounding box center [352, 152] width 705 height 304
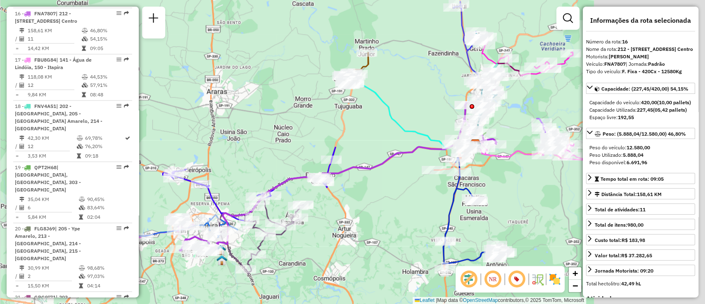
drag, startPoint x: 498, startPoint y: 121, endPoint x: 319, endPoint y: 173, distance: 186.4
click at [319, 173] on div "Janela de atendimento Grade de atendimento Capacidade Transportadoras Veículos …" at bounding box center [352, 152] width 705 height 304
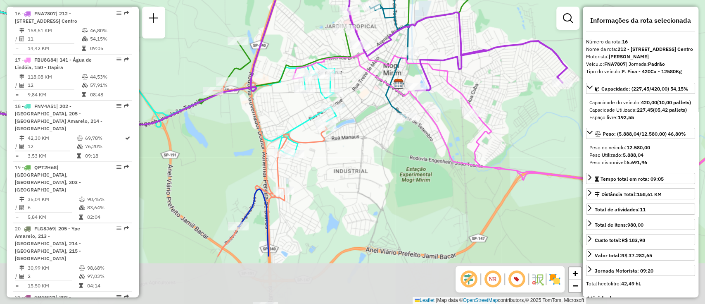
drag, startPoint x: 360, startPoint y: 189, endPoint x: 364, endPoint y: 112, distance: 77.4
click at [364, 112] on div "Janela de atendimento Grade de atendimento Capacidade Transportadoras Veículos …" at bounding box center [352, 152] width 705 height 304
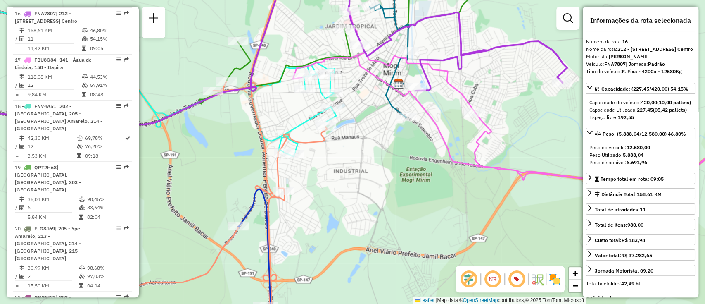
click at [276, 171] on icon at bounding box center [197, 207] width 259 height 253
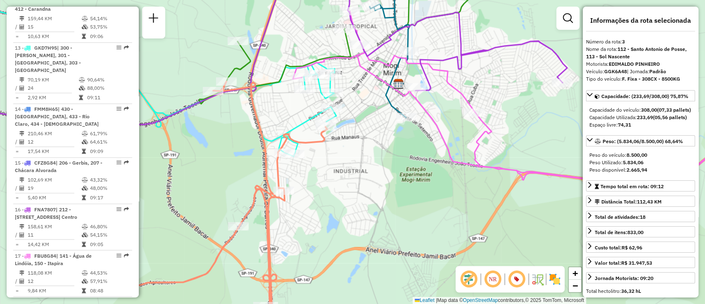
scroll to position [398, 0]
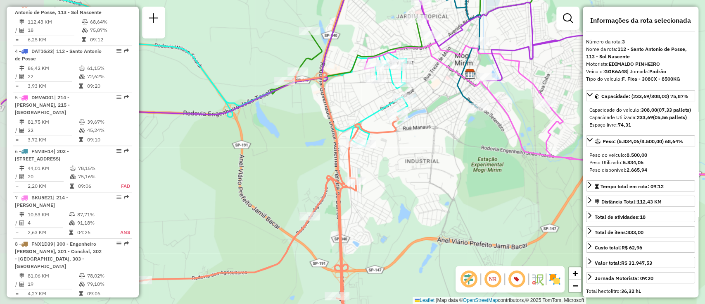
drag, startPoint x: 331, startPoint y: 179, endPoint x: 403, endPoint y: 169, distance: 71.8
click at [403, 169] on div "Janela de atendimento Grade de atendimento Capacidade Transportadoras Veículos …" at bounding box center [352, 152] width 705 height 304
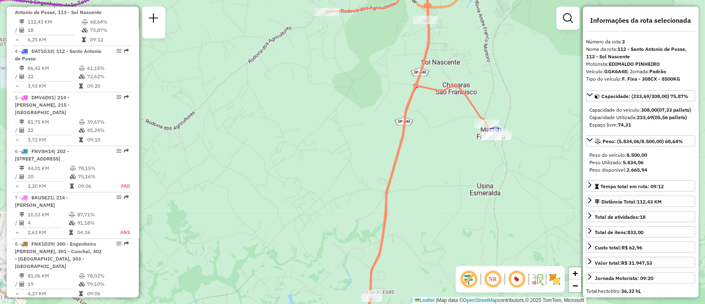
drag, startPoint x: 387, startPoint y: 135, endPoint x: 372, endPoint y: 156, distance: 25.7
click at [372, 156] on div "Janela de atendimento Grade de atendimento Capacidade Transportadoras Veículos …" at bounding box center [352, 152] width 705 height 304
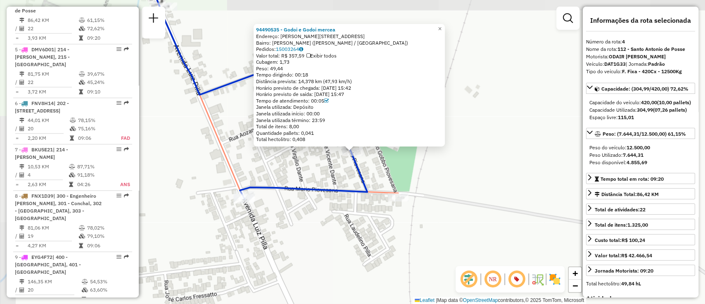
scroll to position [452, 0]
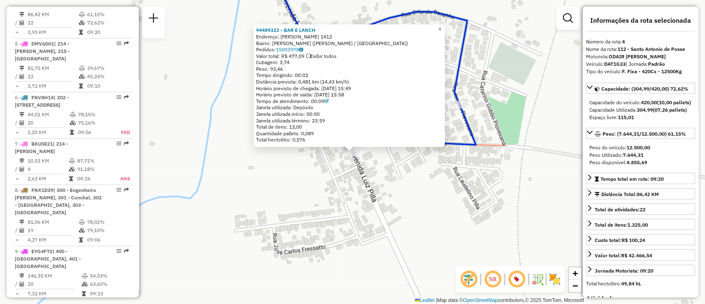
click at [255, 198] on div "94489322 - BAR E LANCH Endereço: LUIS PILLA 1412 Bairro: MARTIM FRANCISCO (MOGI…" at bounding box center [352, 152] width 705 height 304
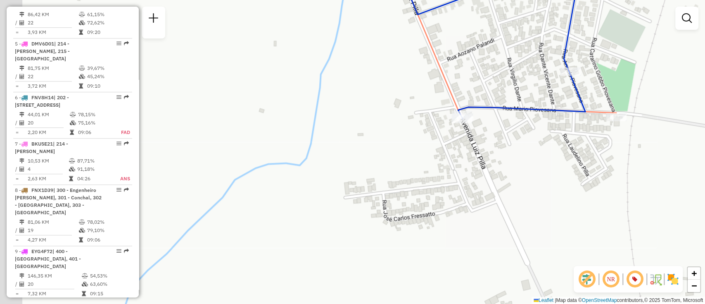
drag, startPoint x: 240, startPoint y: 200, endPoint x: 366, endPoint y: 159, distance: 132.0
click at [366, 159] on div "Janela de atendimento Grade de atendimento Capacidade Transportadoras Veículos …" at bounding box center [352, 152] width 705 height 304
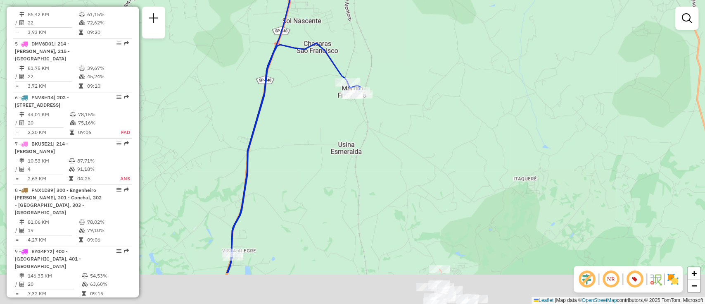
drag, startPoint x: 354, startPoint y: 210, endPoint x: 325, endPoint y: 114, distance: 100.0
click at [326, 114] on div "Janela de atendimento Grade de atendimento Capacidade Transportadoras Veículos …" at bounding box center [352, 152] width 705 height 304
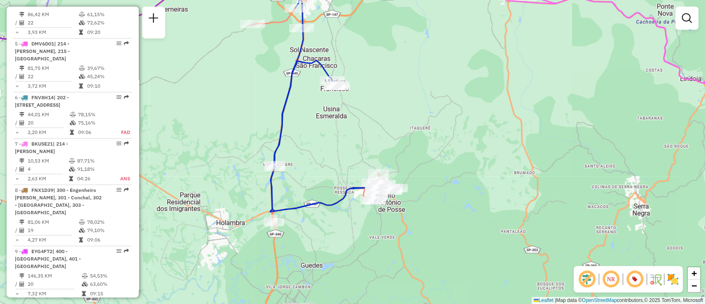
click at [345, 192] on icon at bounding box center [333, 105] width 127 height 213
select select "**********"
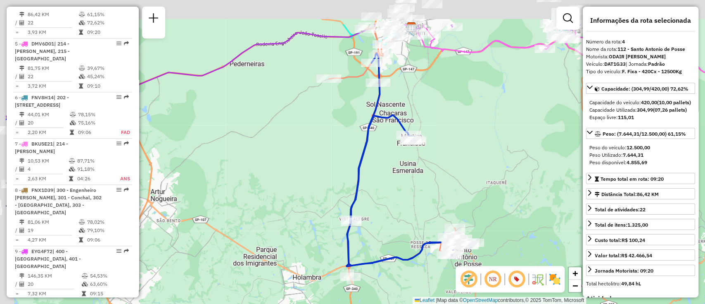
drag, startPoint x: 327, startPoint y: 150, endPoint x: 383, endPoint y: 192, distance: 69.4
click at [383, 192] on div "Janela de atendimento Grade de atendimento Capacidade Transportadoras Veículos …" at bounding box center [352, 152] width 705 height 304
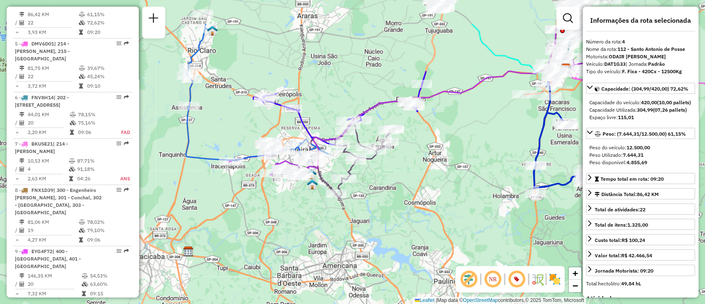
drag, startPoint x: 343, startPoint y: 182, endPoint x: 379, endPoint y: 236, distance: 64.5
click at [379, 236] on div "Janela de atendimento Grade de atendimento Capacidade Transportadoras Veículos …" at bounding box center [352, 152] width 705 height 304
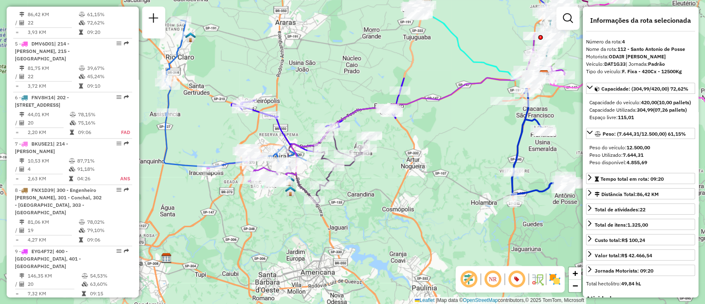
drag, startPoint x: 348, startPoint y: 247, endPoint x: 327, endPoint y: 253, distance: 22.4
click at [327, 253] on div "Janela de atendimento Grade de atendimento Capacidade Transportadoras Veículos …" at bounding box center [352, 152] width 705 height 304
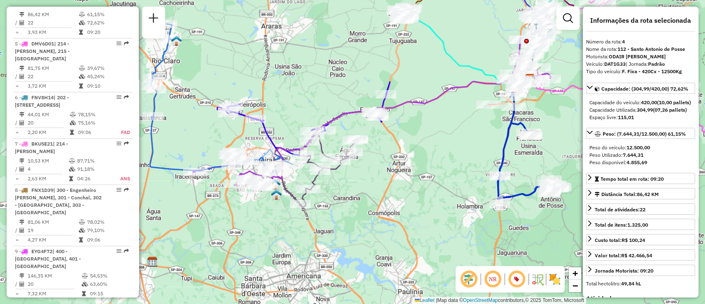
drag, startPoint x: 424, startPoint y: 226, endPoint x: 415, endPoint y: 230, distance: 8.9
click at [415, 230] on div "Janela de atendimento Grade de atendimento Capacidade Transportadoras Veículos …" at bounding box center [352, 152] width 705 height 304
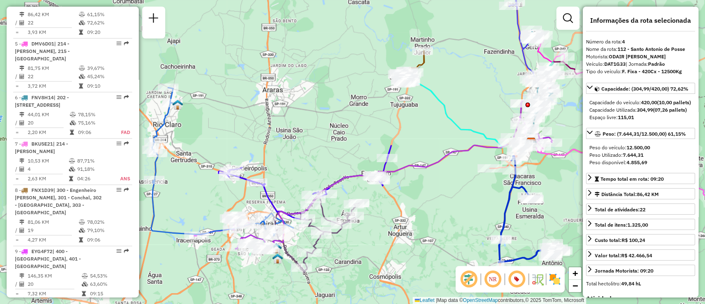
drag, startPoint x: 413, startPoint y: 226, endPoint x: 407, endPoint y: 188, distance: 38.5
click at [407, 188] on div "Janela de atendimento Grade de atendimento Capacidade Transportadoras Veículos …" at bounding box center [352, 152] width 705 height 304
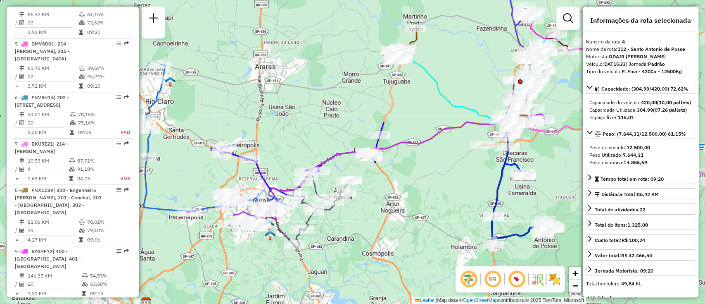
drag, startPoint x: 390, startPoint y: 216, endPoint x: 382, endPoint y: 217, distance: 7.9
click at [382, 217] on div "Janela de atendimento Grade de atendimento Capacidade Transportadoras Veículos …" at bounding box center [352, 152] width 705 height 304
click at [360, 96] on div "Janela de atendimento Grade de atendimento Capacidade Transportadoras Veículos …" at bounding box center [352, 152] width 705 height 304
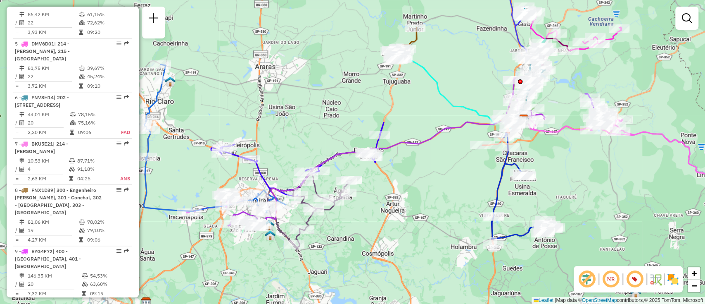
click at [320, 105] on div "Janela de atendimento Grade de atendimento Capacidade Transportadoras Veículos …" at bounding box center [352, 152] width 705 height 304
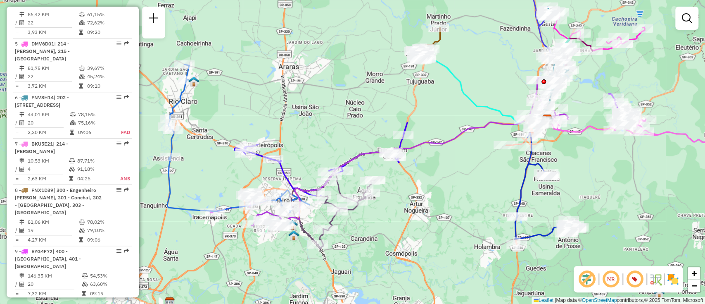
drag, startPoint x: 277, startPoint y: 101, endPoint x: 301, endPoint y: 101, distance: 23.6
click at [301, 101] on div "Janela de atendimento Grade de atendimento Capacidade Transportadoras Veículos …" at bounding box center [352, 152] width 705 height 304
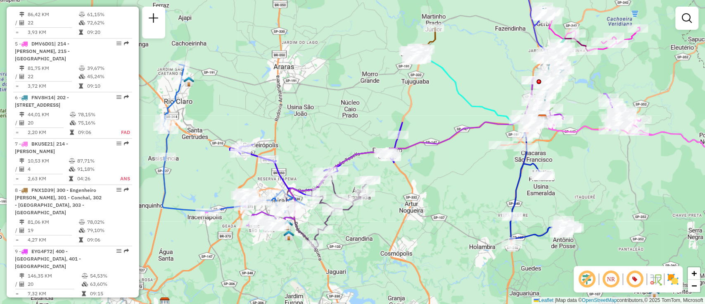
drag, startPoint x: 294, startPoint y: 101, endPoint x: 276, endPoint y: 102, distance: 17.8
click at [276, 102] on div "Janela de atendimento Grade de atendimento Capacidade Transportadoras Veículos …" at bounding box center [352, 152] width 705 height 304
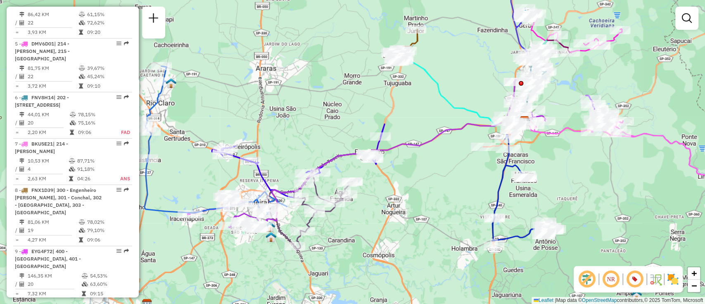
drag, startPoint x: 265, startPoint y: 90, endPoint x: 258, endPoint y: 91, distance: 7.6
click at [258, 91] on div "Janela de atendimento Grade de atendimento Capacidade Transportadoras Veículos …" at bounding box center [352, 152] width 705 height 304
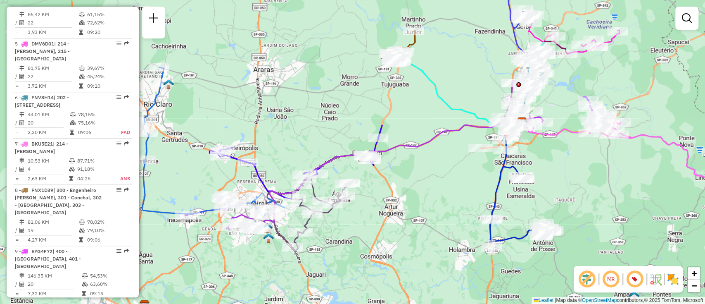
click at [245, 94] on div "Janela de atendimento Grade de atendimento Capacidade Transportadoras Veículos …" at bounding box center [352, 152] width 705 height 304
click at [241, 104] on div "Janela de atendimento Grade de atendimento Capacidade Transportadoras Veículos …" at bounding box center [352, 152] width 705 height 304
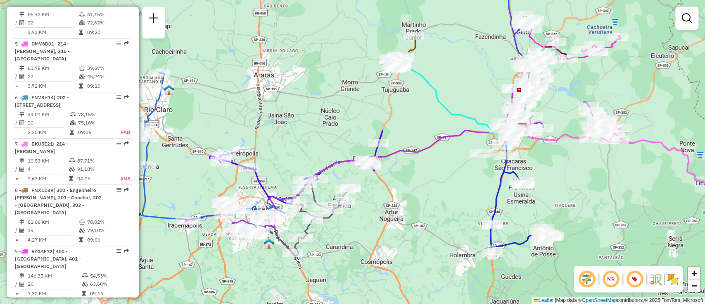
drag, startPoint x: 225, startPoint y: 108, endPoint x: 226, endPoint y: 113, distance: 5.4
click at [226, 113] on div "Janela de atendimento Grade de atendimento Capacidade Transportadoras Veículos …" at bounding box center [352, 152] width 705 height 304
click at [217, 114] on div "Janela de atendimento Grade de atendimento Capacidade Transportadoras Veículos …" at bounding box center [352, 152] width 705 height 304
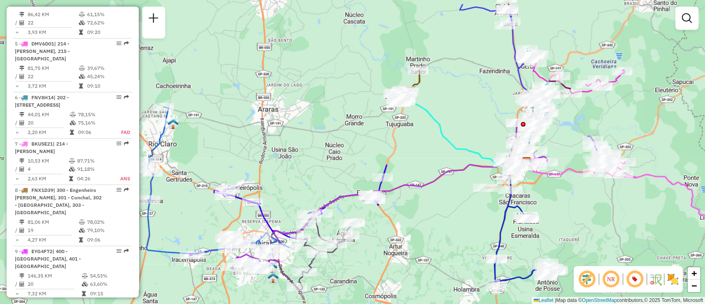
drag, startPoint x: 436, startPoint y: 192, endPoint x: 443, endPoint y: 226, distance: 35.0
click at [443, 226] on div "Janela de atendimento Grade de atendimento Capacidade Transportadoras Veículos …" at bounding box center [352, 152] width 705 height 304
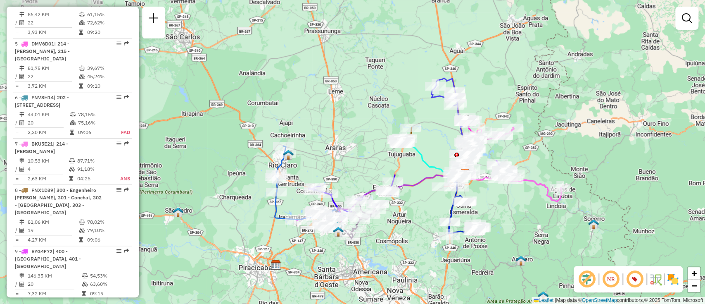
drag, startPoint x: 441, startPoint y: 247, endPoint x: 420, endPoint y: 217, distance: 36.1
click at [420, 217] on div "Janela de atendimento Grade de atendimento Capacidade Transportadoras Veículos …" at bounding box center [352, 152] width 705 height 304
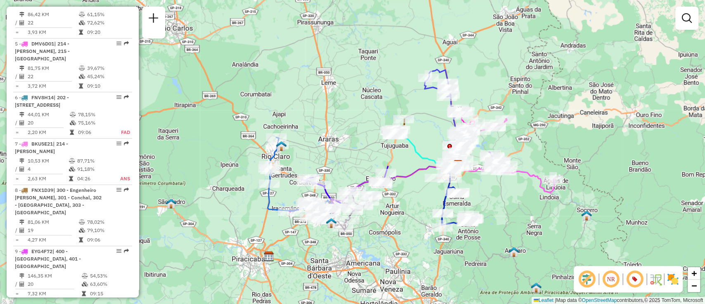
drag, startPoint x: 397, startPoint y: 221, endPoint x: 391, endPoint y: 222, distance: 5.8
click at [391, 222] on div "Janela de atendimento Grade de atendimento Capacidade Transportadoras Veículos …" at bounding box center [352, 152] width 705 height 304
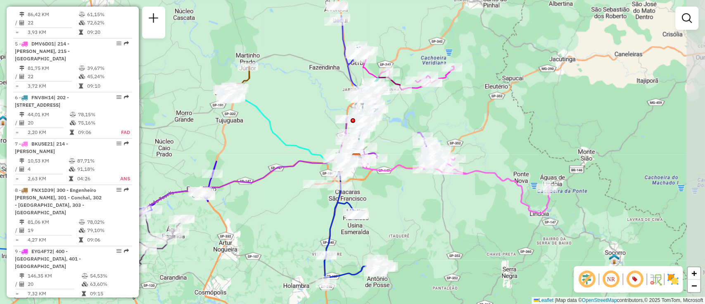
drag, startPoint x: 414, startPoint y: 174, endPoint x: 261, endPoint y: 219, distance: 159.4
click at [261, 219] on div "Janela de atendimento Grade de atendimento Capacidade Transportadoras Veículos …" at bounding box center [352, 152] width 705 height 304
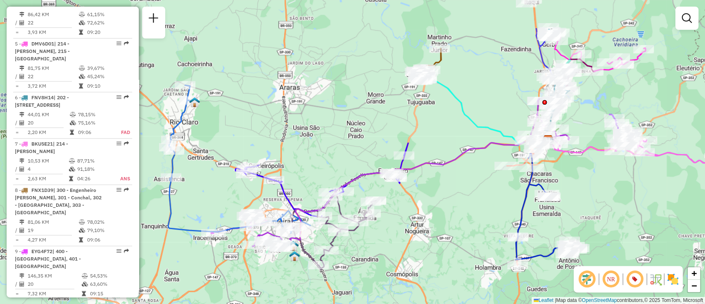
drag, startPoint x: 261, startPoint y: 177, endPoint x: 456, endPoint y: 234, distance: 203.7
click at [456, 234] on div "Janela de atendimento Grade de atendimento Capacidade Transportadoras Veículos …" at bounding box center [352, 152] width 705 height 304
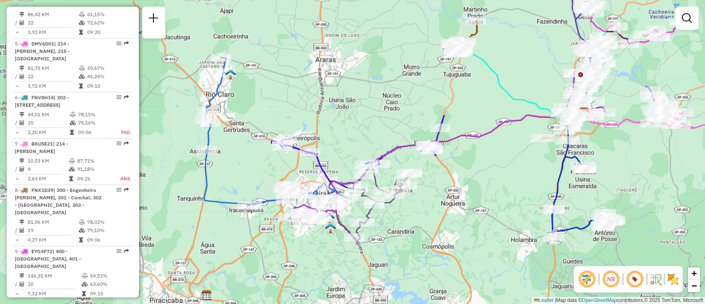
drag, startPoint x: 424, startPoint y: 243, endPoint x: 454, endPoint y: 217, distance: 40.1
click at [454, 217] on div "Janela de atendimento Grade de atendimento Capacidade Transportadoras Veículos …" at bounding box center [352, 152] width 705 height 304
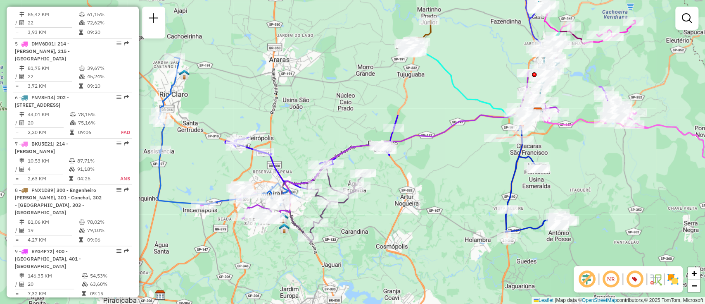
drag, startPoint x: 450, startPoint y: 217, endPoint x: 304, endPoint y: 198, distance: 147.1
click at [343, 209] on div "Janela de atendimento Grade de atendimento Capacidade Transportadoras Veículos …" at bounding box center [352, 152] width 705 height 304
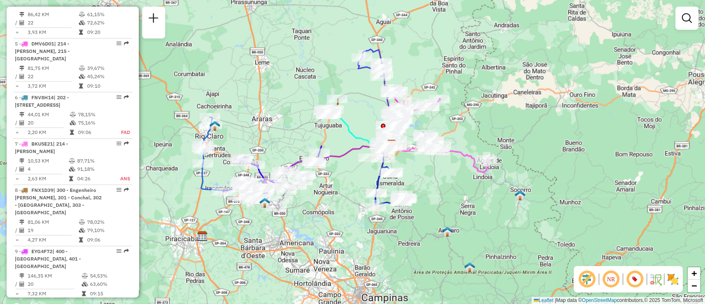
drag, startPoint x: 344, startPoint y: 207, endPoint x: 336, endPoint y: 236, distance: 30.4
click at [336, 236] on div "Janela de atendimento Grade de atendimento Capacidade Transportadoras Veículos …" at bounding box center [352, 152] width 705 height 304
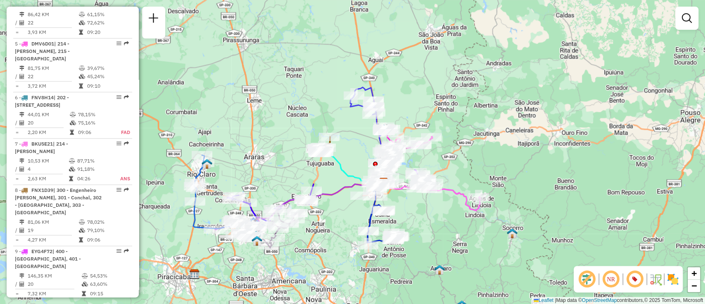
drag, startPoint x: 313, startPoint y: 245, endPoint x: 313, endPoint y: 254, distance: 9.1
click at [313, 254] on div "Janela de atendimento Grade de atendimento Capacidade Transportadoras Veículos …" at bounding box center [352, 152] width 705 height 304
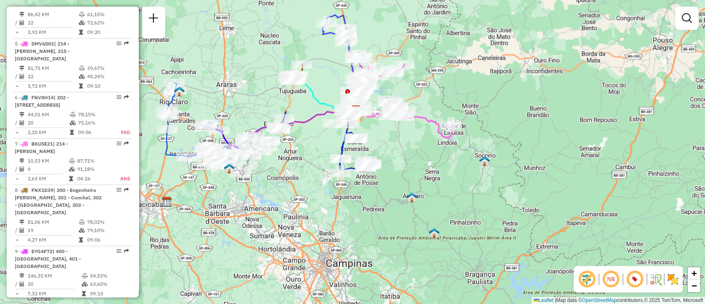
drag, startPoint x: 509, startPoint y: 274, endPoint x: 482, endPoint y: 202, distance: 77.7
click at [482, 202] on div "Janela de atendimento Grade de atendimento Capacidade Transportadoras Veículos …" at bounding box center [352, 152] width 705 height 304
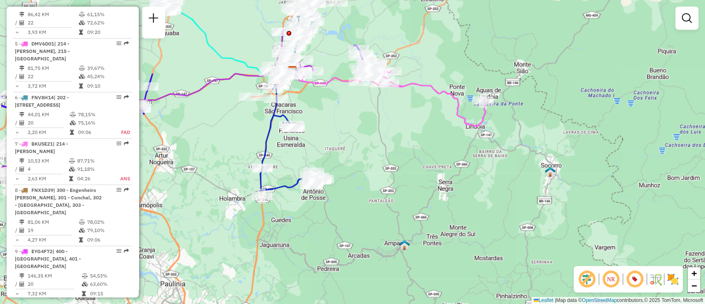
drag, startPoint x: 391, startPoint y: 236, endPoint x: 445, endPoint y: 279, distance: 69.2
click at [446, 279] on div "Janela de atendimento Grade de atendimento Capacidade Transportadoras Veículos …" at bounding box center [352, 152] width 705 height 304
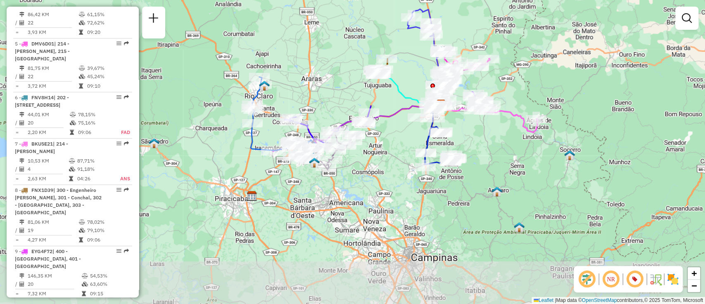
drag, startPoint x: 556, startPoint y: 229, endPoint x: 503, endPoint y: 159, distance: 88.1
click at [503, 159] on div "Janela de atendimento Grade de atendimento Capacidade Transportadoras Veículos …" at bounding box center [352, 152] width 705 height 304
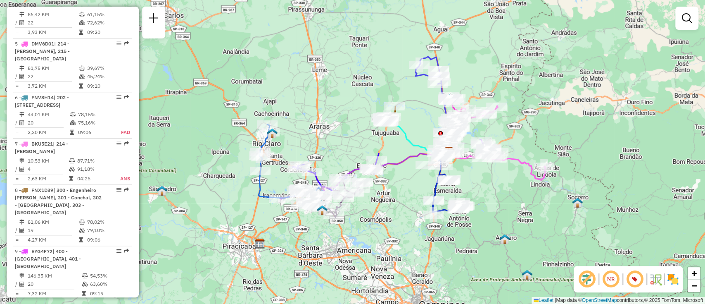
drag, startPoint x: 488, startPoint y: 159, endPoint x: 496, endPoint y: 208, distance: 49.7
click at [496, 208] on div "Janela de atendimento Grade de atendimento Capacidade Transportadoras Veículos …" at bounding box center [352, 152] width 705 height 304
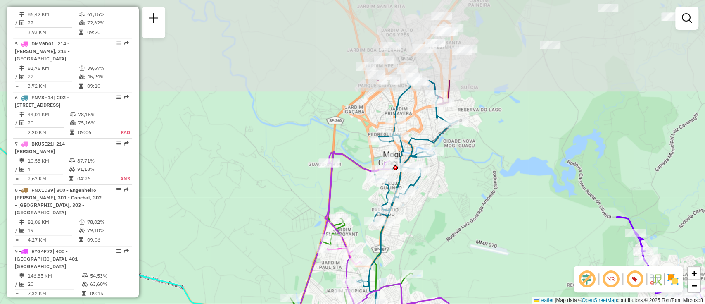
drag, startPoint x: 436, startPoint y: 155, endPoint x: 439, endPoint y: 237, distance: 82.7
click at [439, 237] on div "Janela de atendimento Grade de atendimento Capacidade Transportadoras Veículos …" at bounding box center [352, 152] width 705 height 304
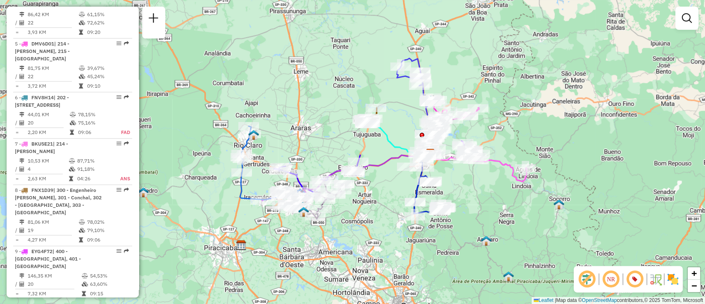
drag, startPoint x: 482, startPoint y: 202, endPoint x: 483, endPoint y: 190, distance: 12.4
click at [483, 190] on div "Janela de atendimento Grade de atendimento Capacidade Transportadoras Veículos …" at bounding box center [352, 152] width 705 height 304
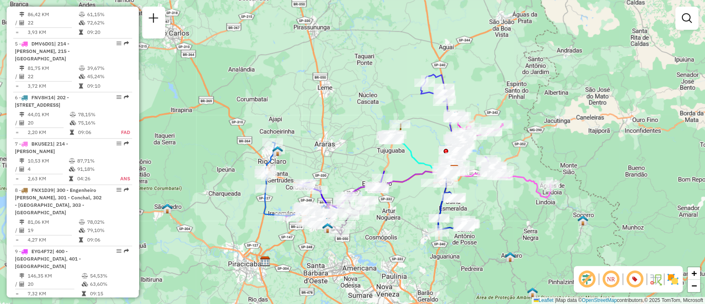
drag, startPoint x: 463, startPoint y: 191, endPoint x: 486, endPoint y: 209, distance: 29.5
click at [486, 209] on div "Janela de atendimento Grade de atendimento Capacidade Transportadoras Veículos …" at bounding box center [352, 152] width 705 height 304
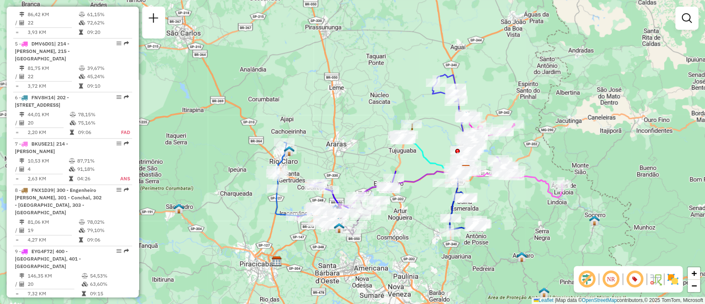
drag, startPoint x: 496, startPoint y: 209, endPoint x: 508, endPoint y: 209, distance: 11.6
click at [508, 209] on div "Janela de atendimento Grade de atendimento Capacidade Transportadoras Veículos …" at bounding box center [352, 152] width 705 height 304
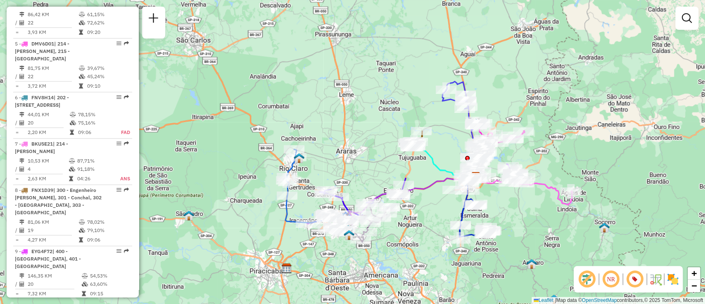
drag, startPoint x: 424, startPoint y: 230, endPoint x: 426, endPoint y: 234, distance: 4.6
click at [426, 234] on div "Janela de atendimento Grade de atendimento Capacidade Transportadoras Veículos …" at bounding box center [352, 152] width 705 height 304
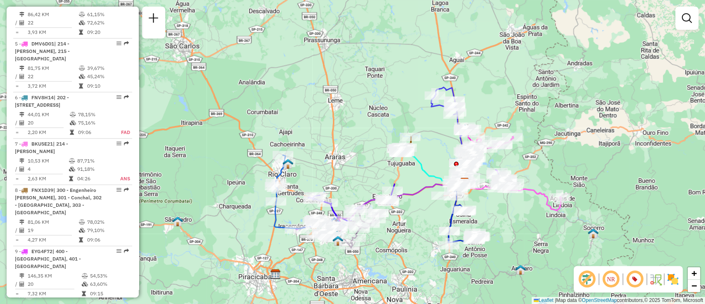
click at [403, 240] on div "Janela de atendimento Grade de atendimento Capacidade Transportadoras Veículos …" at bounding box center [352, 152] width 705 height 304
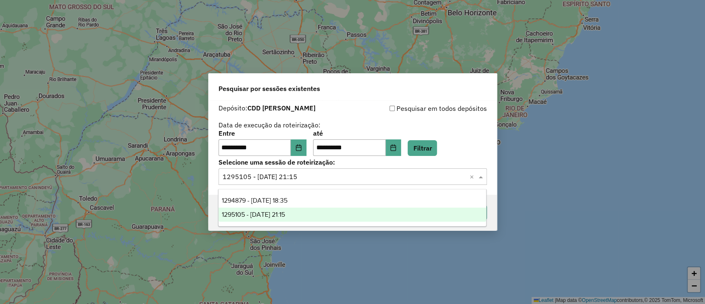
click at [395, 180] on input "text" at bounding box center [345, 177] width 244 height 10
click at [314, 210] on div "1295105 - 15/10/2025 21:15" at bounding box center [353, 214] width 268 height 14
click at [348, 180] on input "text" at bounding box center [345, 177] width 244 height 10
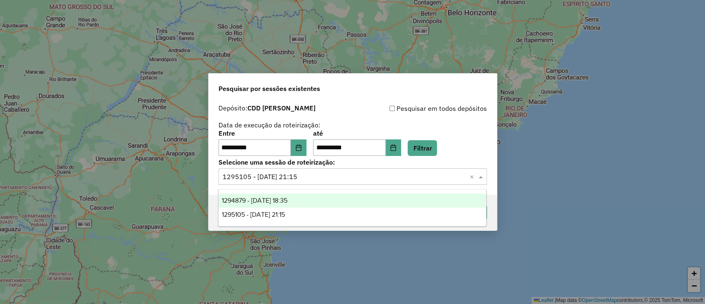
click at [326, 200] on div "1294879 - 15/10/2025 18:35" at bounding box center [353, 200] width 268 height 14
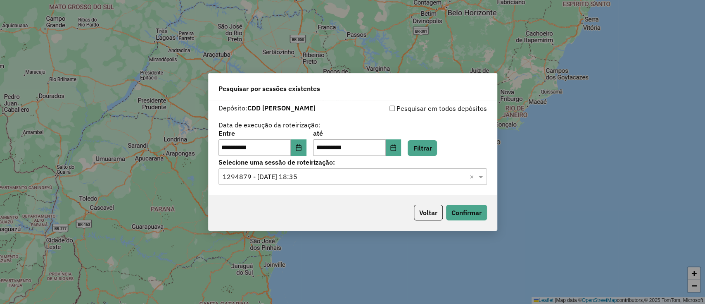
click at [494, 210] on div "Voltar Confirmar" at bounding box center [353, 213] width 288 height 36
click at [483, 210] on button "Confirmar" at bounding box center [466, 213] width 41 height 16
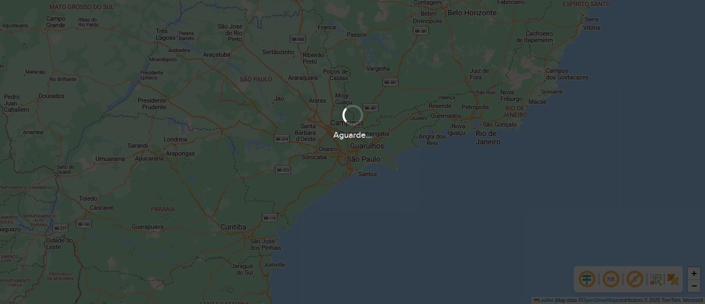
drag, startPoint x: 0, startPoint y: 0, endPoint x: 407, endPoint y: 242, distance: 473.5
click at [407, 242] on div "Aguarde..." at bounding box center [352, 152] width 705 height 304
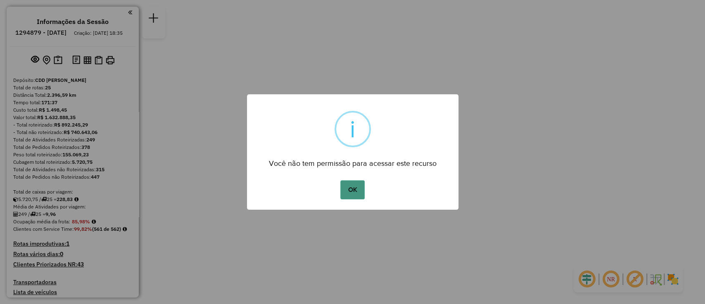
click at [353, 196] on button "OK" at bounding box center [353, 189] width 24 height 19
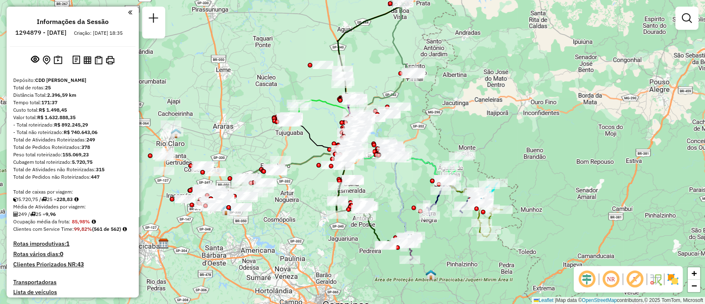
click at [590, 282] on em at bounding box center [587, 279] width 20 height 20
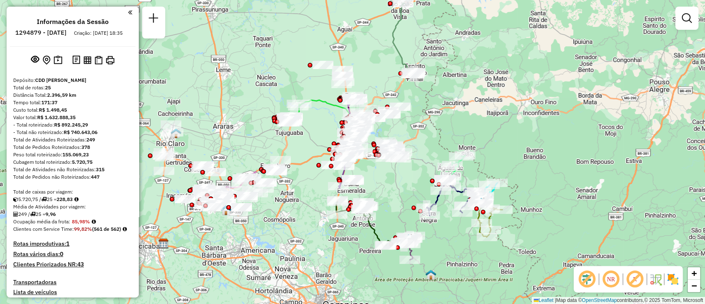
click at [638, 276] on em at bounding box center [635, 279] width 20 height 20
click at [615, 279] on em at bounding box center [611, 279] width 20 height 20
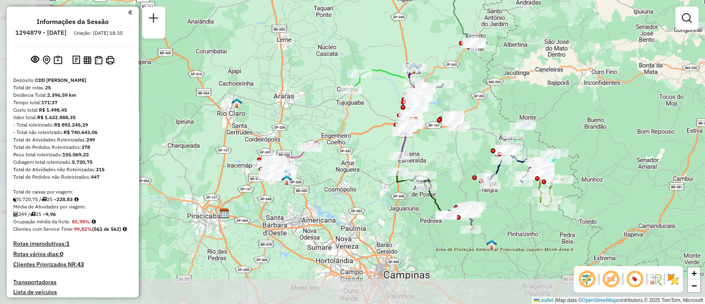
drag, startPoint x: 475, startPoint y: 263, endPoint x: 536, endPoint y: 233, distance: 67.8
click at [536, 233] on div "Janela de atendimento Grade de atendimento Capacidade Transportadoras Veículos …" at bounding box center [352, 152] width 705 height 304
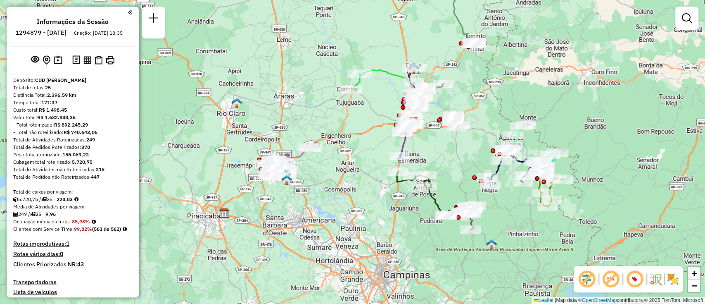
drag, startPoint x: 491, startPoint y: 251, endPoint x: 509, endPoint y: 248, distance: 18.9
click at [509, 248] on div "Janela de atendimento Grade de atendimento Capacidade Transportadoras Veículos …" at bounding box center [352, 152] width 705 height 304
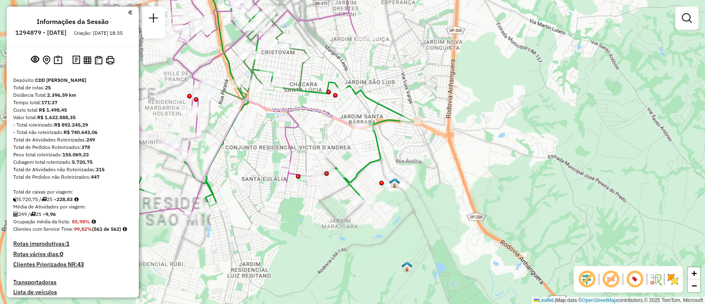
drag, startPoint x: 350, startPoint y: 130, endPoint x: 363, endPoint y: 193, distance: 64.0
click at [363, 193] on div "Janela de atendimento Grade de atendimento Capacidade Transportadoras Veículos …" at bounding box center [352, 152] width 705 height 304
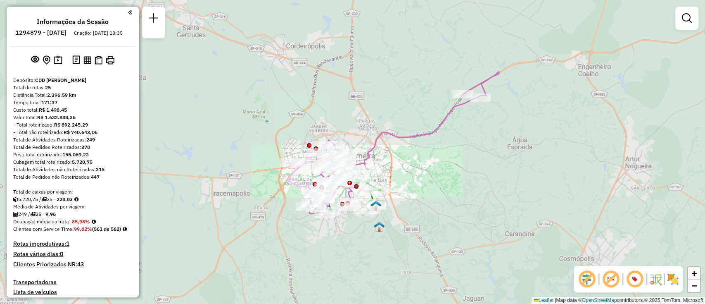
click at [477, 217] on div "Janela de atendimento Grade de atendimento Capacidade Transportadoras Veículos …" at bounding box center [352, 152] width 705 height 304
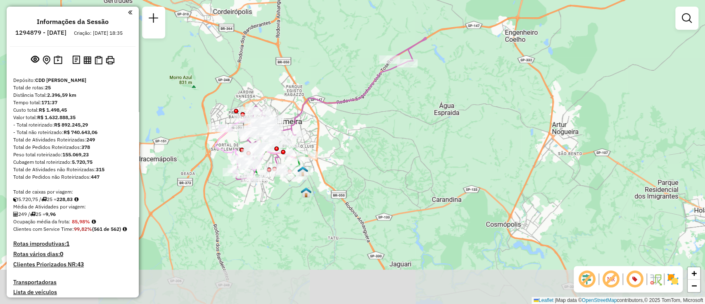
drag, startPoint x: 548, startPoint y: 231, endPoint x: 475, endPoint y: 197, distance: 80.8
click at [475, 197] on div "Janela de atendimento Grade de atendimento Capacidade Transportadoras Veículos …" at bounding box center [352, 152] width 705 height 304
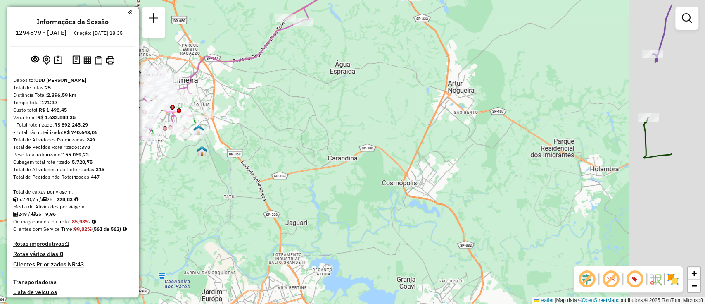
drag, startPoint x: 504, startPoint y: 209, endPoint x: 268, endPoint y: 122, distance: 251.7
click at [268, 122] on div "Janela de atendimento Grade de atendimento Capacidade Transportadoras Veículos …" at bounding box center [352, 152] width 705 height 304
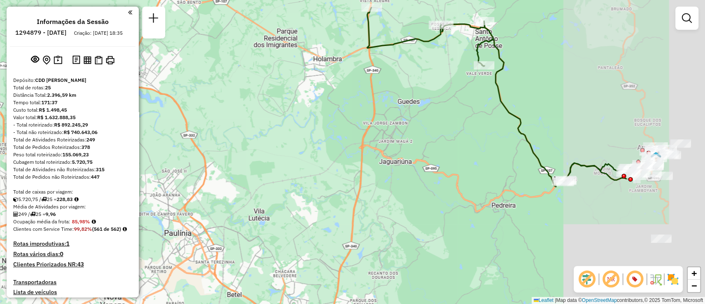
drag, startPoint x: 461, startPoint y: 142, endPoint x: 426, endPoint y: 131, distance: 36.5
click at [426, 131] on div "Janela de atendimento Grade de atendimento Capacidade Transportadoras Veículos …" at bounding box center [352, 152] width 705 height 304
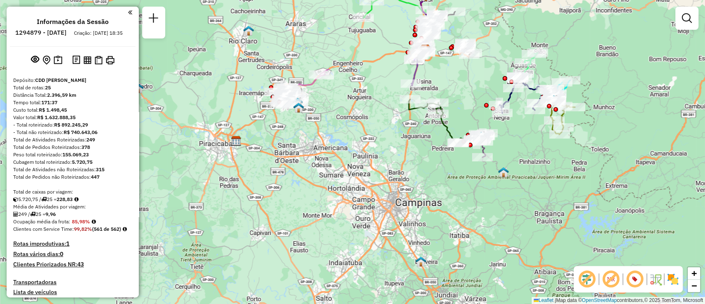
click at [455, 183] on div "Janela de atendimento Grade de atendimento Capacidade Transportadoras Veículos …" at bounding box center [352, 152] width 705 height 304
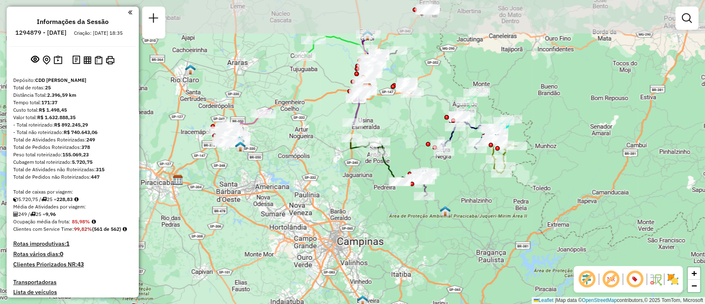
drag, startPoint x: 468, startPoint y: 190, endPoint x: 420, endPoint y: 224, distance: 58.5
click at [420, 224] on div "Janela de atendimento Grade de atendimento Capacidade Transportadoras Veículos …" at bounding box center [352, 152] width 705 height 304
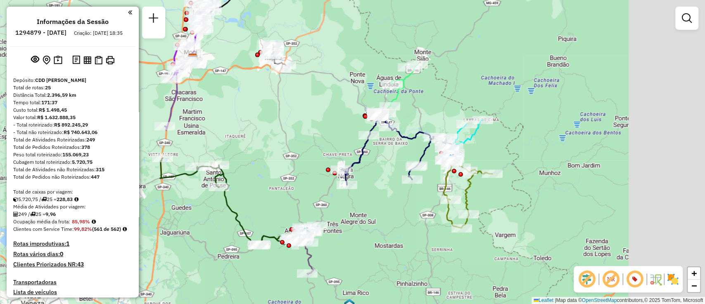
drag, startPoint x: 508, startPoint y: 215, endPoint x: 362, endPoint y: 238, distance: 147.6
click at [362, 238] on div "Janela de atendimento Grade de atendimento Capacidade Transportadoras Veículos …" at bounding box center [352, 152] width 705 height 304
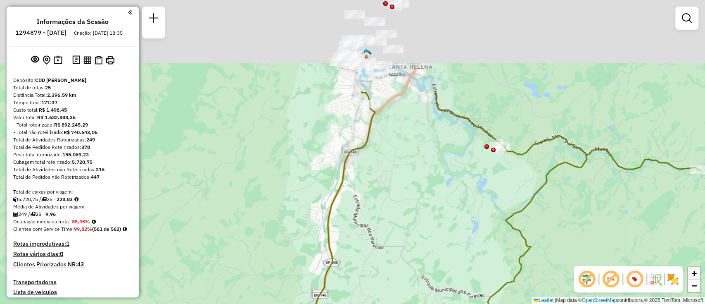
drag, startPoint x: 391, startPoint y: 176, endPoint x: 427, endPoint y: 258, distance: 89.6
click at [427, 258] on div "Janela de atendimento Grade de atendimento Capacidade Transportadoras Veículos …" at bounding box center [352, 152] width 705 height 304
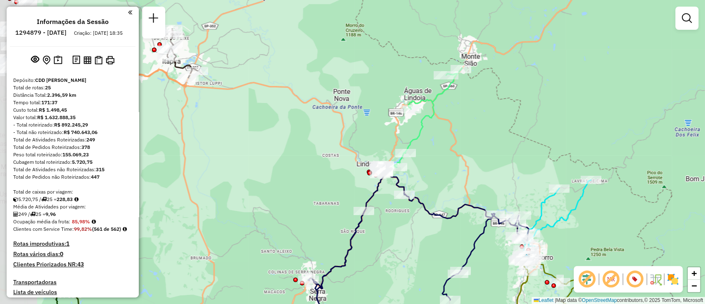
drag, startPoint x: 306, startPoint y: 188, endPoint x: 420, endPoint y: 236, distance: 123.7
click at [420, 236] on div "Janela de atendimento Grade de atendimento Capacidade Transportadoras Veículos …" at bounding box center [352, 152] width 705 height 304
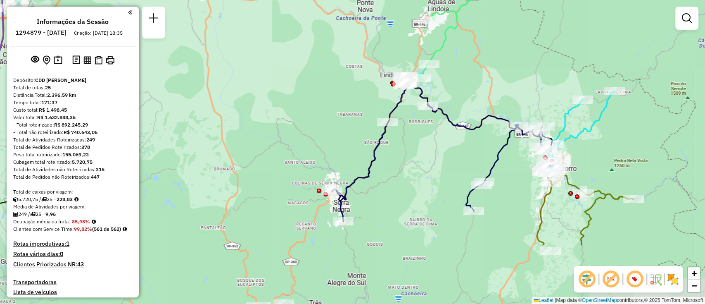
drag, startPoint x: 292, startPoint y: 197, endPoint x: 314, endPoint y: 108, distance: 92.0
click at [314, 108] on div "Janela de atendimento Grade de atendimento Capacidade Transportadoras Veículos …" at bounding box center [352, 152] width 705 height 304
click at [362, 160] on div "Janela de atendimento Grade de atendimento Capacidade Transportadoras Veículos …" at bounding box center [352, 152] width 705 height 304
click at [369, 160] on icon at bounding box center [442, 149] width 221 height 144
select select "**********"
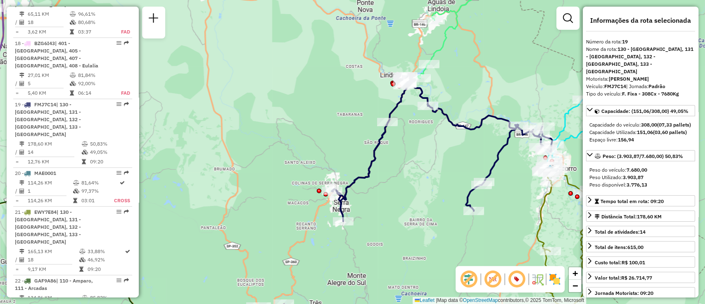
scroll to position [1230, 0]
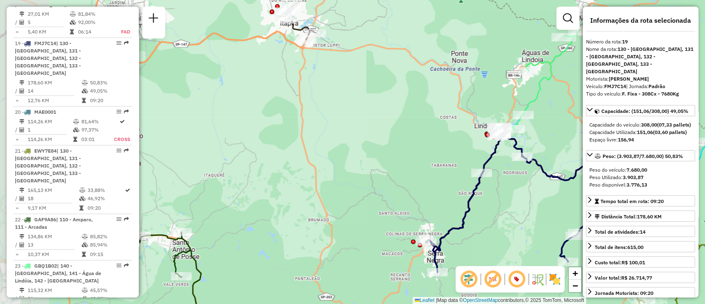
drag, startPoint x: 298, startPoint y: 148, endPoint x: 377, endPoint y: 191, distance: 90.6
click at [377, 191] on div "Janela de atendimento Grade de atendimento Capacidade Transportadoras Veículos …" at bounding box center [352, 152] width 705 height 304
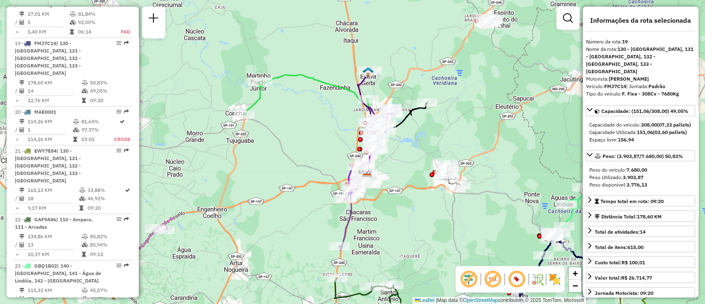
drag, startPoint x: 324, startPoint y: 164, endPoint x: 438, endPoint y: 237, distance: 135.5
click at [438, 237] on div "Janela de atendimento Grade de atendimento Capacidade Transportadoras Veículos …" at bounding box center [352, 152] width 705 height 304
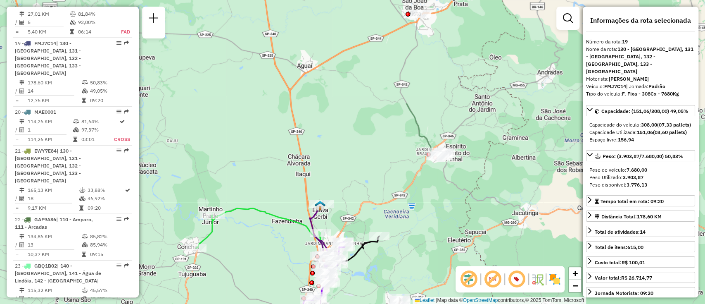
drag, startPoint x: 400, startPoint y: 185, endPoint x: 343, endPoint y: 329, distance: 155.6
click at [343, 303] on html "Aguarde... Pop-up bloqueado! Seu navegador bloqueou automáticamente a abertura …" at bounding box center [352, 152] width 705 height 304
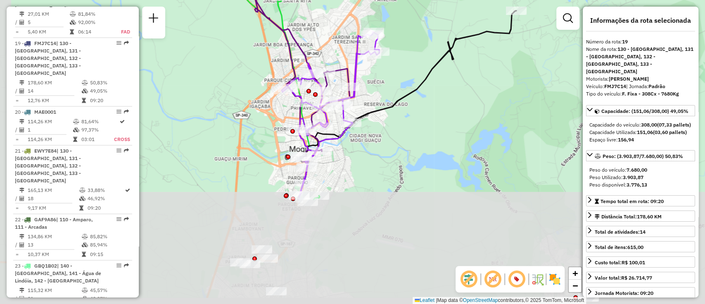
drag, startPoint x: 376, startPoint y: 232, endPoint x: 393, endPoint y: 124, distance: 109.9
click at [390, 97] on div "Janela de atendimento Grade de atendimento Capacidade Transportadoras Veículos …" at bounding box center [352, 152] width 705 height 304
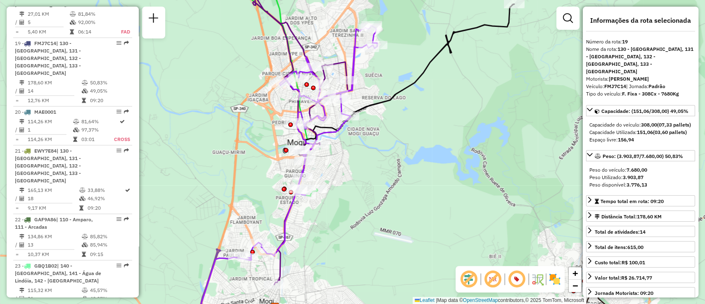
drag, startPoint x: 382, startPoint y: 183, endPoint x: 391, endPoint y: 102, distance: 82.4
click at [391, 102] on div "Janela de atendimento Grade de atendimento Capacidade Transportadoras Veículos …" at bounding box center [352, 152] width 705 height 304
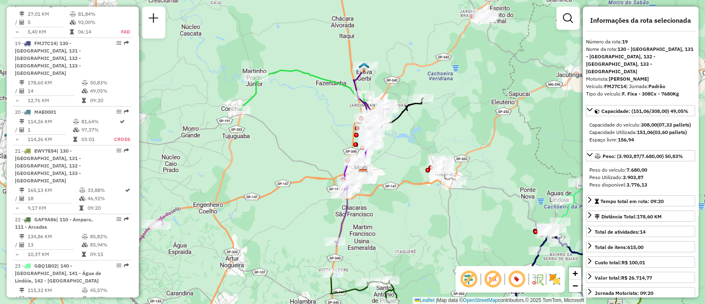
drag, startPoint x: 409, startPoint y: 127, endPoint x: 406, endPoint y: 162, distance: 34.4
click at [406, 162] on div "Janela de atendimento Grade de atendimento Capacidade Transportadoras Veículos …" at bounding box center [352, 152] width 705 height 304
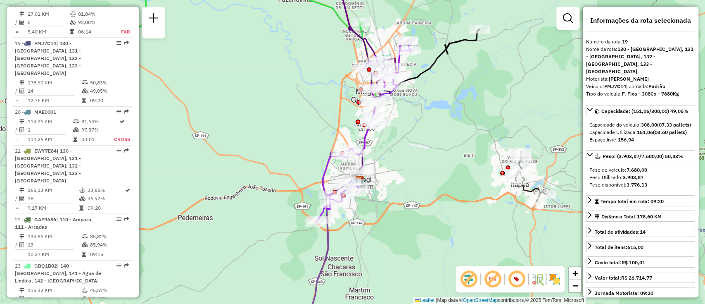
click at [365, 138] on icon at bounding box center [363, 131] width 95 height 182
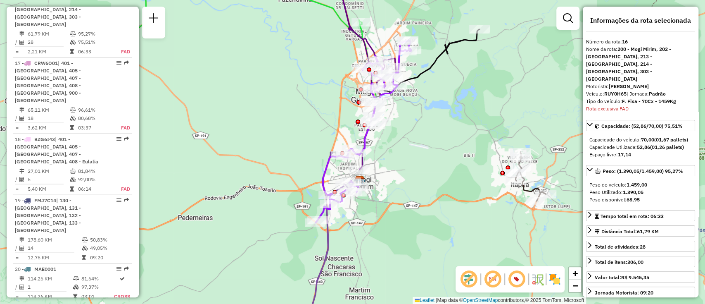
scroll to position [1047, 0]
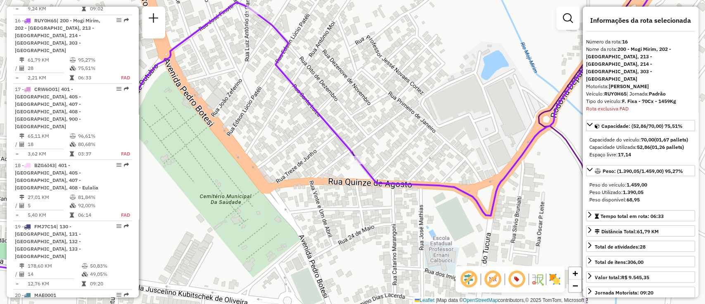
click at [339, 140] on icon at bounding box center [293, 127] width 729 height 317
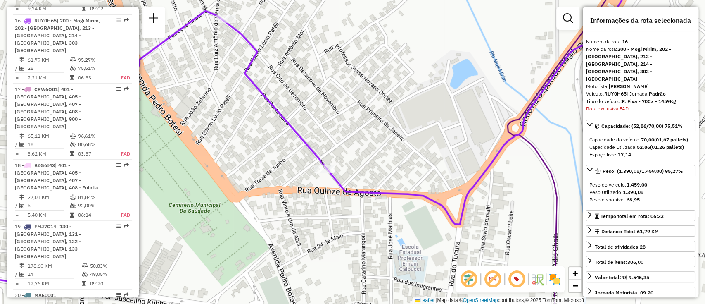
drag, startPoint x: 364, startPoint y: 129, endPoint x: 345, endPoint y: 135, distance: 20.0
click at [345, 135] on div "Janela de atendimento Grade de atendimento Capacidade Transportadoras Veículos …" at bounding box center [352, 152] width 705 height 304
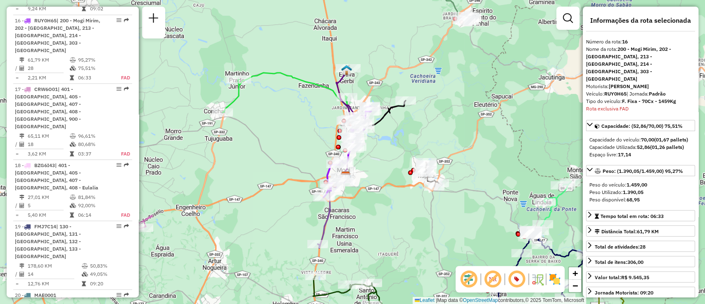
click at [387, 172] on div "Janela de atendimento Grade de atendimento Capacidade Transportadoras Veículos …" at bounding box center [352, 152] width 705 height 304
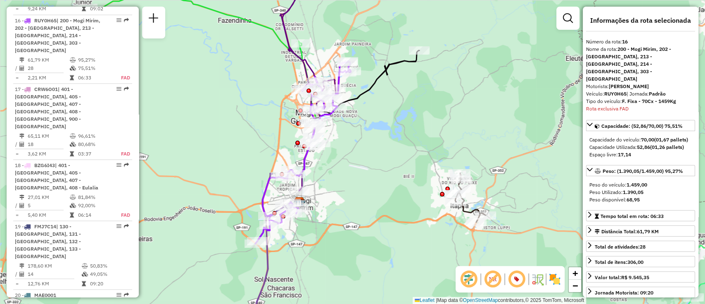
click at [360, 102] on icon at bounding box center [365, 93] width 108 height 86
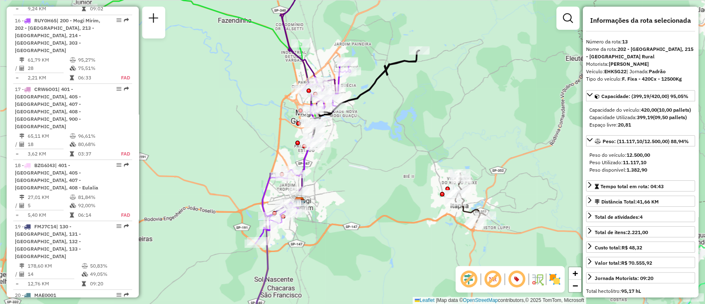
scroll to position [879, 0]
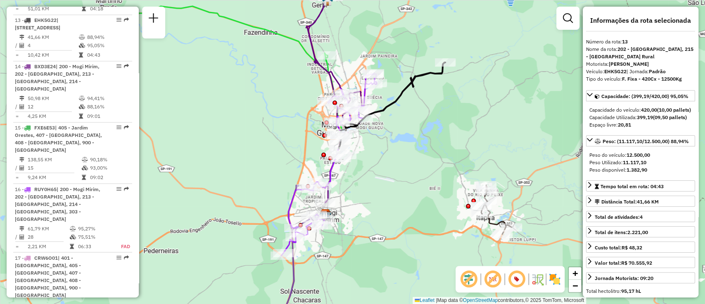
drag, startPoint x: 378, startPoint y: 133, endPoint x: 407, endPoint y: 144, distance: 30.6
click at [407, 144] on div "Janela de atendimento Grade de atendimento Capacidade Transportadoras Veículos …" at bounding box center [352, 152] width 705 height 304
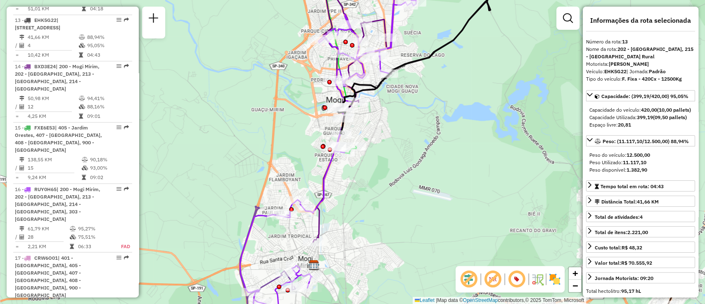
click at [330, 172] on icon at bounding box center [325, 159] width 181 height 352
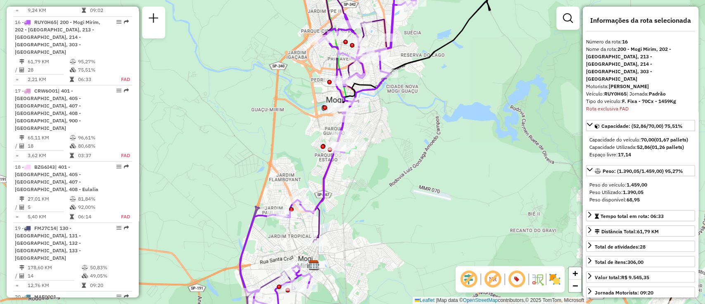
scroll to position [1047, 0]
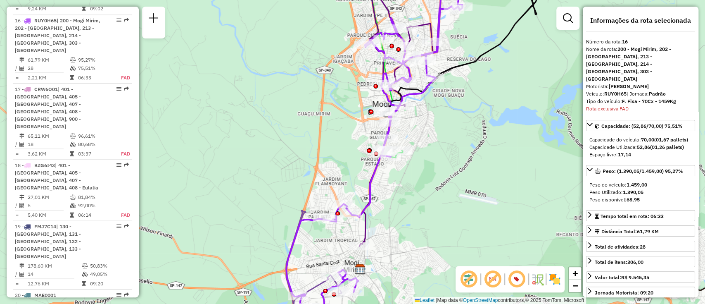
drag, startPoint x: 268, startPoint y: 157, endPoint x: 313, endPoint y: 162, distance: 45.3
click at [313, 161] on div "Janela de atendimento Grade de atendimento Capacidade Transportadoras Veículos …" at bounding box center [352, 152] width 705 height 304
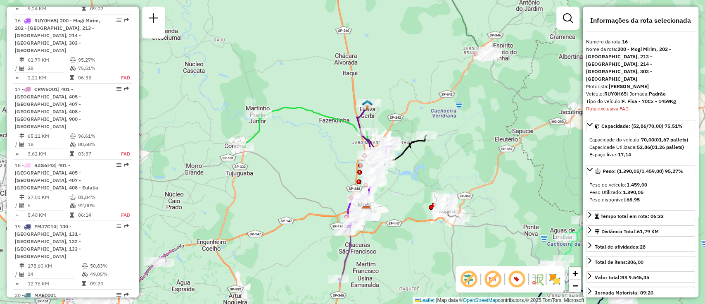
drag, startPoint x: 307, startPoint y: 156, endPoint x: 330, endPoint y: 182, distance: 34.8
click at [330, 182] on div "Janela de atendimento Grade de atendimento Capacidade Transportadoras Veículos …" at bounding box center [352, 152] width 705 height 304
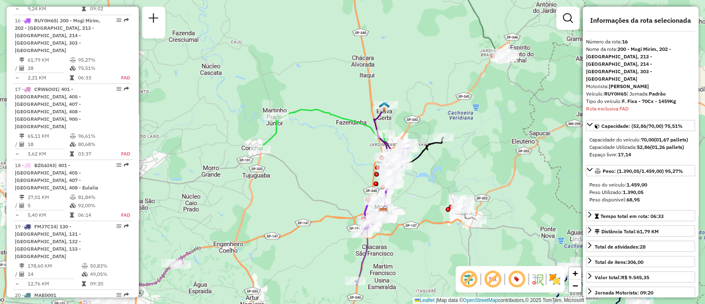
drag, startPoint x: 320, startPoint y: 168, endPoint x: 330, endPoint y: 169, distance: 9.5
click at [330, 169] on div "Janela de atendimento Grade de atendimento Capacidade Transportadoras Veículos …" at bounding box center [352, 152] width 705 height 304
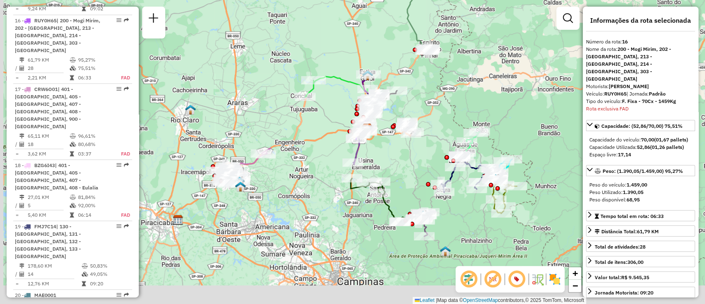
drag, startPoint x: 396, startPoint y: 216, endPoint x: 282, endPoint y: 172, distance: 122.3
click at [393, 153] on div "Rota 8 - Placa RHT5F26 94412010 - [PERSON_NAME] de atendimento Grade de atendim…" at bounding box center [352, 152] width 705 height 304
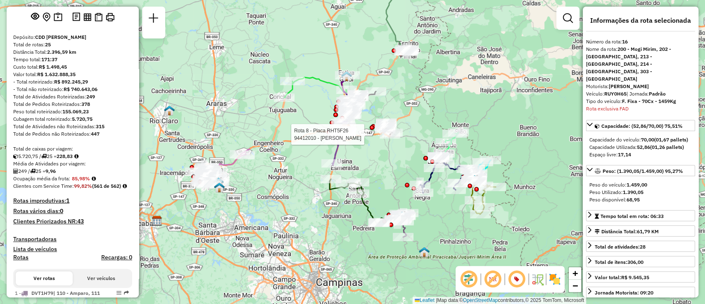
scroll to position [0, 0]
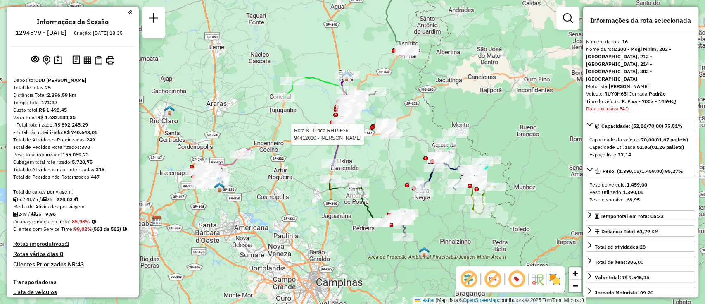
click at [388, 187] on div "Rota 8 - Placa RHT5F26 94412010 - [PERSON_NAME] de atendimento Grade de atendim…" at bounding box center [352, 152] width 705 height 304
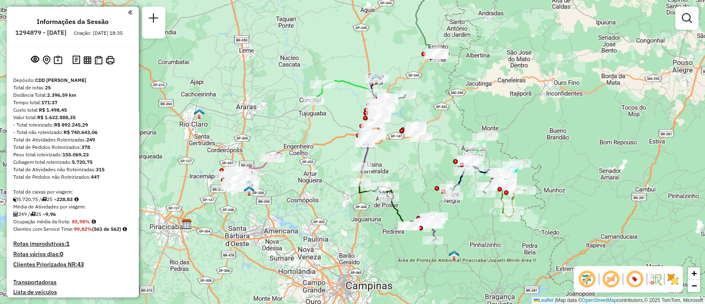
drag, startPoint x: 393, startPoint y: 177, endPoint x: 405, endPoint y: 192, distance: 18.6
click at [405, 192] on div "Janela de atendimento Grade de atendimento Capacidade Transportadoras Veículos …" at bounding box center [352, 152] width 705 height 304
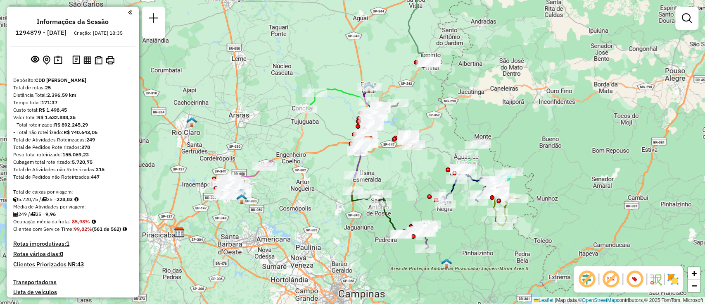
drag, startPoint x: 403, startPoint y: 179, endPoint x: 393, endPoint y: 179, distance: 9.5
click at [393, 179] on div "Janela de atendimento Grade de atendimento Capacidade Transportadoras Veículos …" at bounding box center [352, 152] width 705 height 304
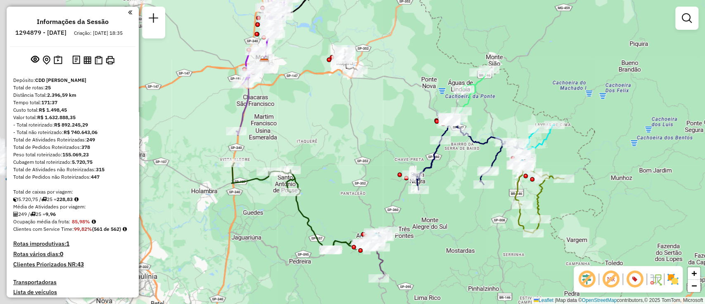
drag, startPoint x: 250, startPoint y: 159, endPoint x: 420, endPoint y: 139, distance: 171.4
click at [420, 139] on div "Janela de atendimento Grade de atendimento Capacidade Transportadoras Veículos …" at bounding box center [352, 152] width 705 height 304
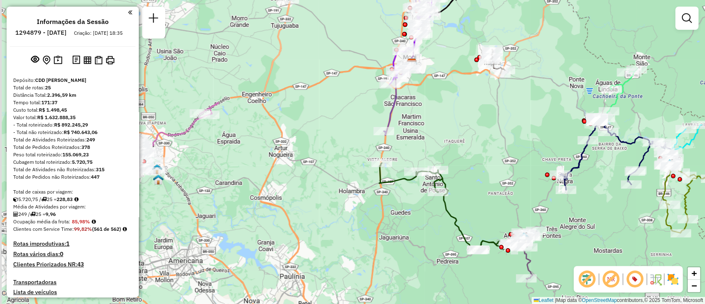
drag, startPoint x: 346, startPoint y: 132, endPoint x: 454, endPoint y: 136, distance: 107.9
click at [454, 136] on div "Janela de atendimento Grade de atendimento Capacidade Transportadoras Veículos …" at bounding box center [352, 152] width 705 height 304
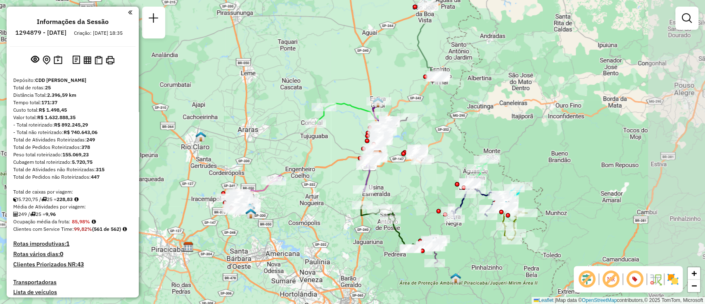
drag, startPoint x: 467, startPoint y: 136, endPoint x: 408, endPoint y: 192, distance: 81.6
click at [408, 192] on div "Janela de atendimento Grade de atendimento Capacidade Transportadoras Veículos …" at bounding box center [352, 152] width 705 height 304
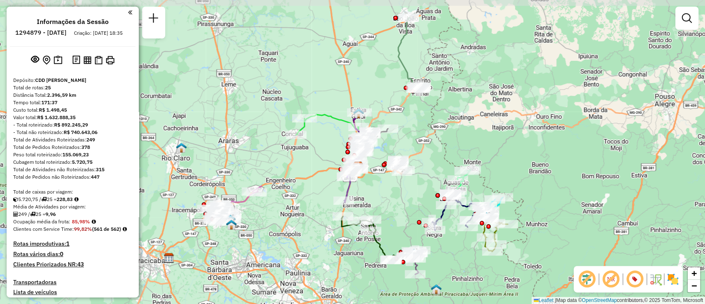
drag, startPoint x: 391, startPoint y: 193, endPoint x: 379, endPoint y: 202, distance: 14.5
click at [379, 202] on div "Janela de atendimento Grade de atendimento Capacidade Transportadoras Veículos …" at bounding box center [352, 152] width 705 height 304
